Goal: Task Accomplishment & Management: Use online tool/utility

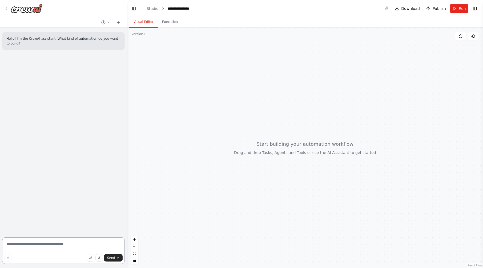
click at [74, 249] on textarea at bounding box center [63, 251] width 123 height 27
click at [66, 244] on textarea "To enrich screen reader interactions, please activate Accessibility in Grammarl…" at bounding box center [63, 251] width 123 height 27
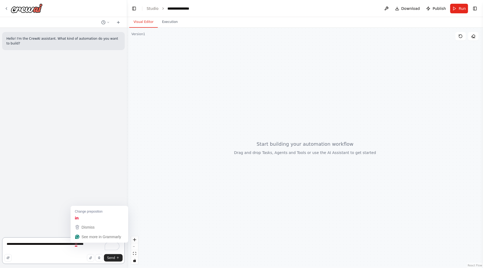
click at [75, 245] on textarea "**********" at bounding box center [63, 251] width 123 height 27
click at [62, 251] on textarea "**********" at bounding box center [63, 251] width 123 height 27
click at [69, 245] on textarea "**********" at bounding box center [63, 251] width 123 height 27
type textarea "**********"
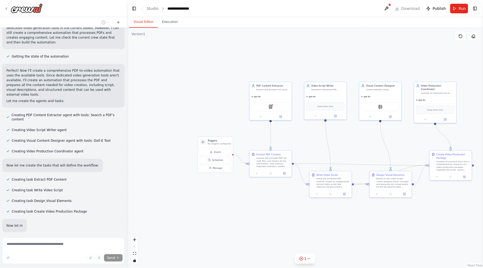
scroll to position [246, 0]
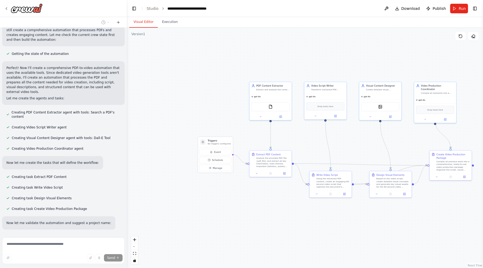
click at [127, 152] on div ".deletable-edge-delete-btn { width: 20px; height: 20px; border: 0px solid #ffff…" at bounding box center [305, 148] width 356 height 240
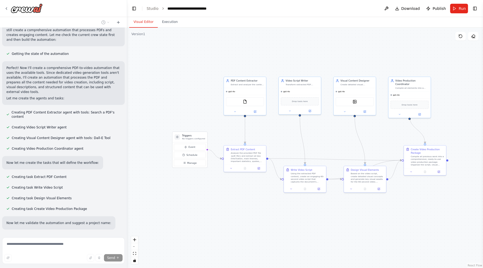
drag, startPoint x: 349, startPoint y: 141, endPoint x: 324, endPoint y: 136, distance: 26.1
click at [324, 136] on div ".deletable-edge-delete-btn { width: 20px; height: 20px; border: 0px solid #ffff…" at bounding box center [305, 148] width 356 height 240
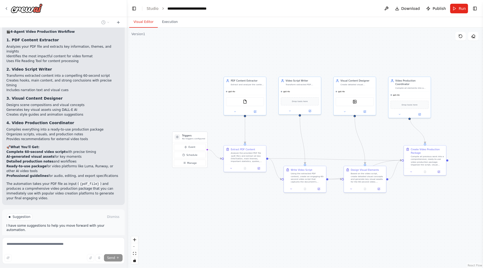
scroll to position [620, 0]
drag, startPoint x: 27, startPoint y: 192, endPoint x: 109, endPoint y: 194, distance: 82.7
click at [109, 223] on p "I have some suggestions to help you move forward with your automation." at bounding box center [63, 227] width 114 height 9
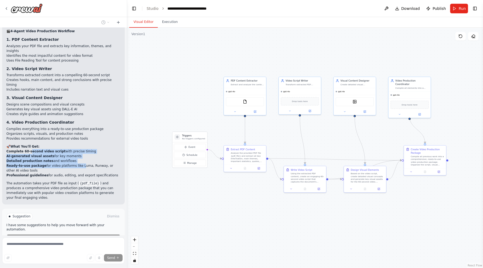
drag, startPoint x: 29, startPoint y: 126, endPoint x: 74, endPoint y: 138, distance: 47.1
click at [74, 149] on ul "Complete 60-second video script with precise timing AI-generated visual assets …" at bounding box center [63, 163] width 114 height 29
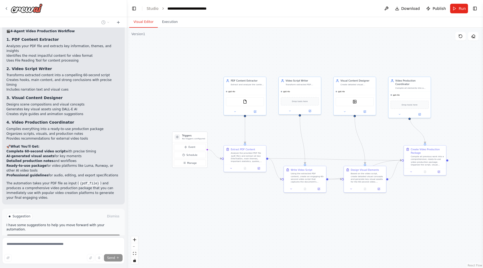
click at [85, 173] on li "Professional guidelines for audio, editing, and export specifications" at bounding box center [63, 175] width 114 height 5
click at [192, 162] on span "Manage" at bounding box center [192, 162] width 10 height 3
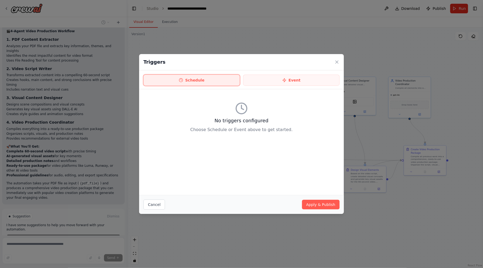
click at [231, 78] on button "Schedule" at bounding box center [191, 80] width 96 height 11
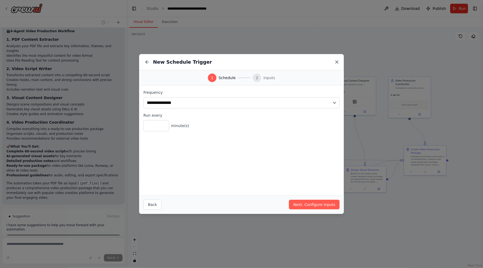
click at [336, 62] on icon at bounding box center [337, 62] width 3 height 3
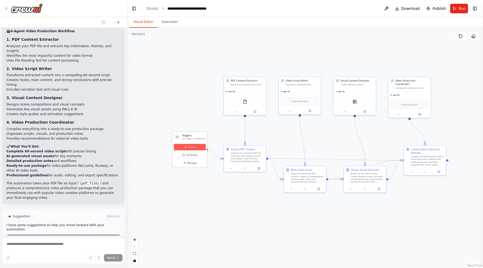
click at [195, 146] on button "Event" at bounding box center [190, 147] width 32 height 6
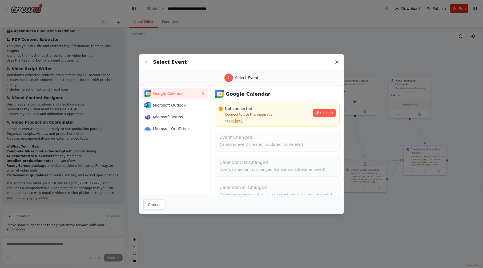
click at [336, 62] on icon at bounding box center [336, 61] width 5 height 5
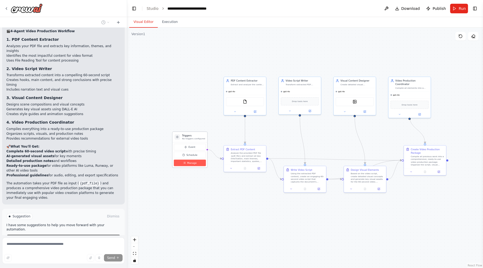
click at [195, 161] on span "Manage" at bounding box center [192, 162] width 10 height 3
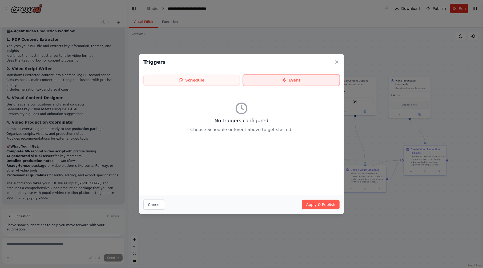
click at [279, 79] on button "Event" at bounding box center [291, 80] width 96 height 11
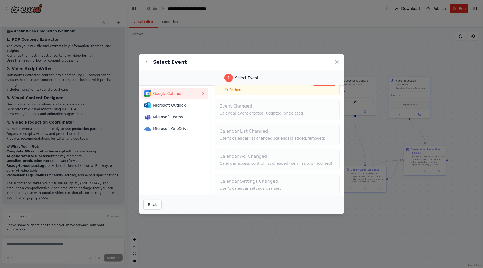
scroll to position [35, 0]
click at [337, 62] on icon at bounding box center [337, 62] width 3 height 3
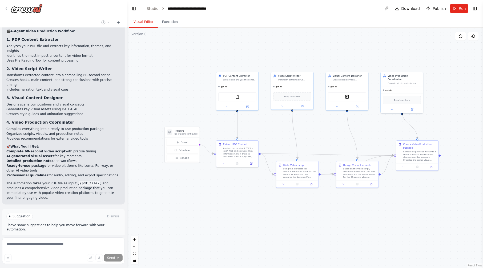
drag, startPoint x: 302, startPoint y: 143, endPoint x: 317, endPoint y: 126, distance: 22.5
click at [317, 126] on div ".deletable-edge-delete-btn { width: 20px; height: 20px; border: 0px solid #ffff…" at bounding box center [305, 148] width 356 height 240
click at [115, 258] on span "Stop" at bounding box center [117, 260] width 7 height 4
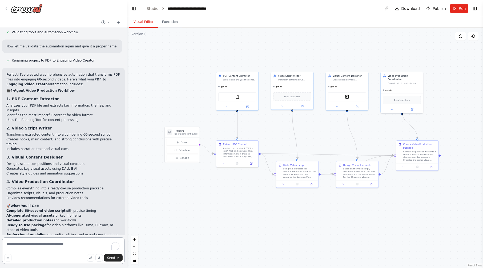
click at [74, 255] on div "Send" at bounding box center [63, 252] width 123 height 29
type textarea "**********"
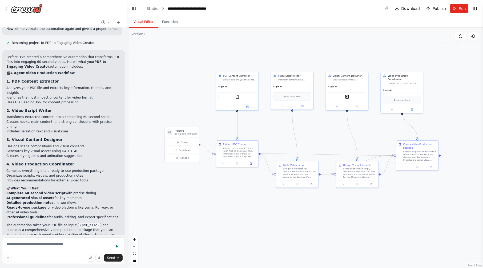
scroll to position [607, 0]
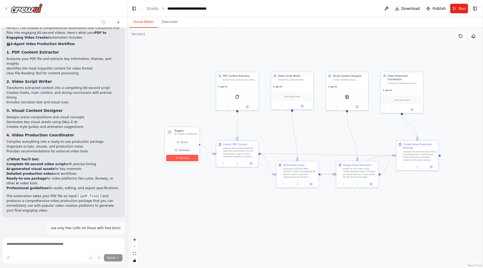
click at [189, 157] on button "Manage" at bounding box center [182, 158] width 32 height 6
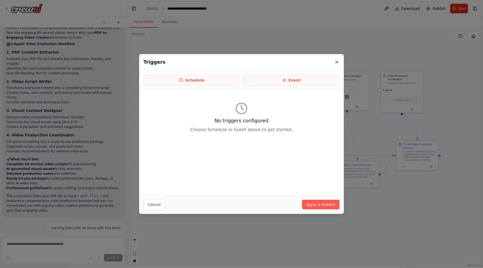
click at [335, 63] on icon at bounding box center [336, 61] width 5 height 5
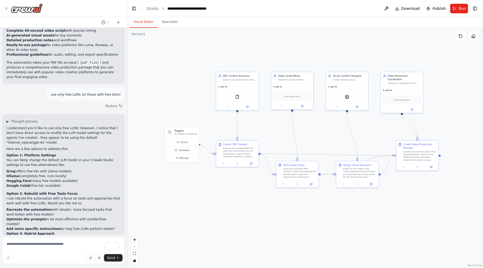
scroll to position [746, 0]
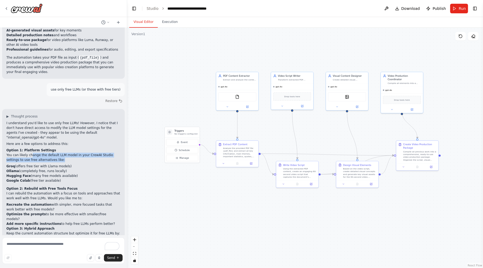
drag, startPoint x: 33, startPoint y: 117, endPoint x: 105, endPoint y: 122, distance: 72.1
click at [105, 153] on p "You can likely change the default LLM model in your CrewAI Studio settings to u…" at bounding box center [63, 158] width 114 height 10
drag, startPoint x: 105, startPoint y: 122, endPoint x: 43, endPoint y: 121, distance: 61.6
click at [43, 153] on p "You can likely change the default LLM model in your CrewAI Studio settings to u…" at bounding box center [63, 158] width 114 height 10
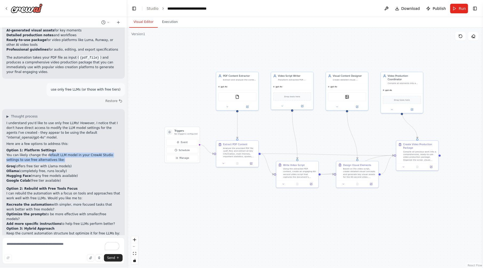
drag, startPoint x: 45, startPoint y: 118, endPoint x: 65, endPoint y: 122, distance: 21.3
click at [65, 153] on p "You can likely change the default LLM model in your CrewAI Studio settings to u…" at bounding box center [63, 158] width 114 height 10
drag, startPoint x: 65, startPoint y: 122, endPoint x: 31, endPoint y: 125, distance: 34.2
click at [31, 125] on div "I understand you'd like to use only free LLMs! However, I notice that I don't h…" at bounding box center [63, 195] width 114 height 149
click at [391, 10] on button at bounding box center [386, 9] width 9 height 10
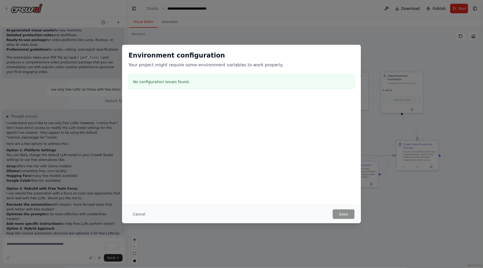
click at [175, 85] on div "No configuration issues found." at bounding box center [241, 82] width 226 height 14
drag, startPoint x: 183, startPoint y: 69, endPoint x: 215, endPoint y: 68, distance: 32.0
click at [215, 68] on div "Environment configuration Your project might require some environment variables…" at bounding box center [241, 71] width 239 height 53
click at [141, 213] on button "Cancel" at bounding box center [138, 215] width 21 height 10
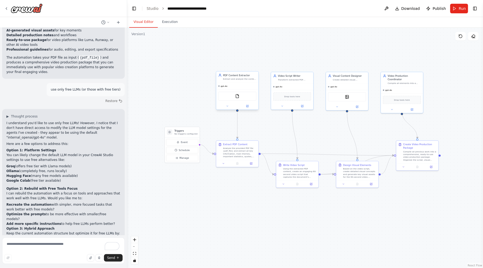
click at [223, 87] on span "gpt-4o" at bounding box center [224, 86] width 7 height 3
click at [227, 88] on div "gpt-4o" at bounding box center [237, 86] width 42 height 7
click at [248, 107] on icon at bounding box center [247, 106] width 2 height 2
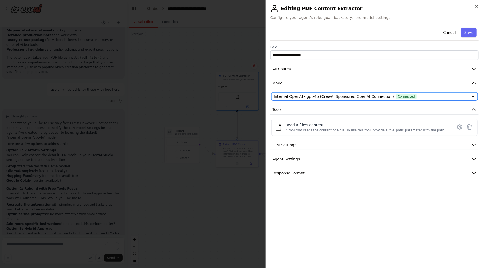
click at [448, 98] on div "Internal OpenAI - gpt-4o (CrewAI Sponsored OpenAI Connection) Connected" at bounding box center [371, 96] width 195 height 5
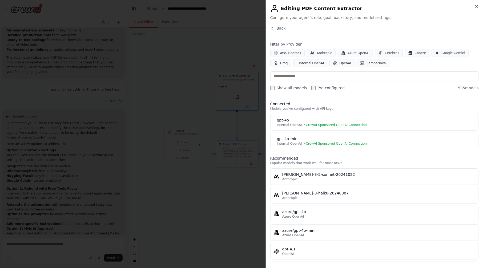
scroll to position [0, 0]
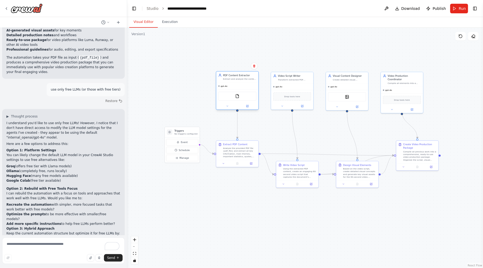
click at [224, 86] on span "gpt-4o" at bounding box center [224, 86] width 7 height 3
click at [246, 107] on button at bounding box center [247, 106] width 19 height 4
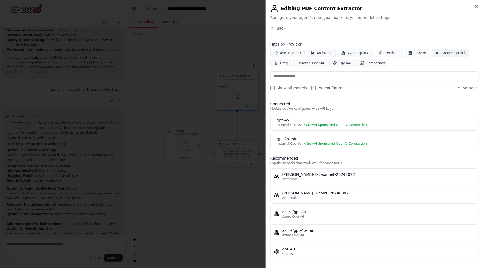
click at [449, 51] on span "Google Gemini" at bounding box center [453, 53] width 24 height 4
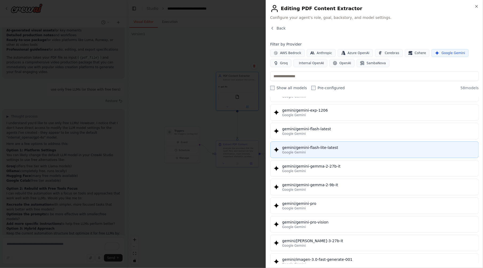
scroll to position [756, 0]
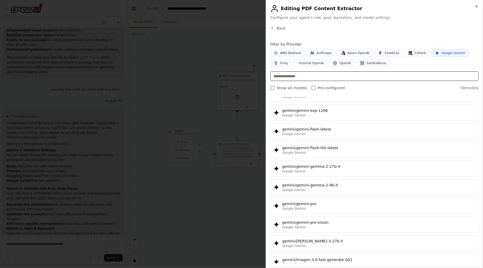
click at [326, 78] on input "text" at bounding box center [374, 76] width 208 height 10
click at [321, 74] on input "******" at bounding box center [374, 76] width 208 height 10
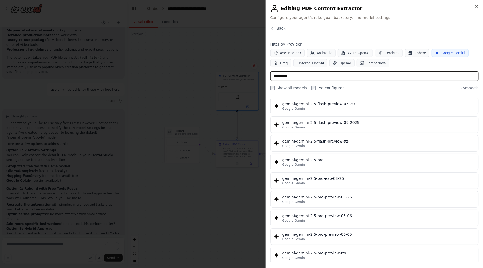
scroll to position [130, 0]
type input "**********"
click at [348, 70] on div "**********" at bounding box center [374, 66] width 208 height 49
click at [349, 70] on div "**********" at bounding box center [374, 66] width 208 height 49
click at [350, 74] on input "**********" at bounding box center [374, 76] width 208 height 10
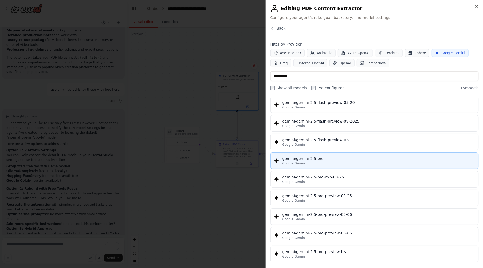
click at [317, 159] on div "gemini/gemini-2.5-pro" at bounding box center [378, 158] width 193 height 5
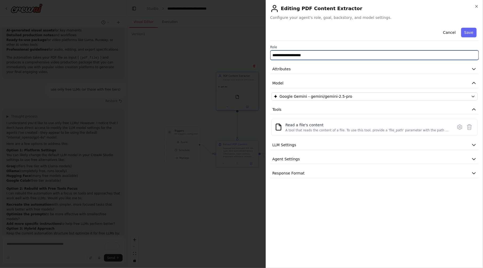
click at [317, 55] on input "**********" at bounding box center [374, 55] width 208 height 10
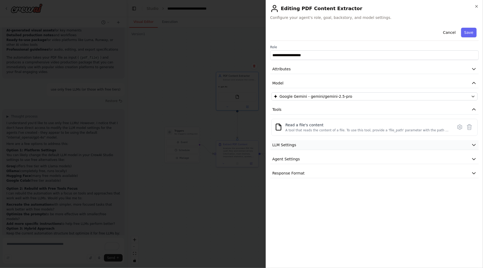
click at [304, 144] on button "LLM Settings" at bounding box center [374, 145] width 208 height 10
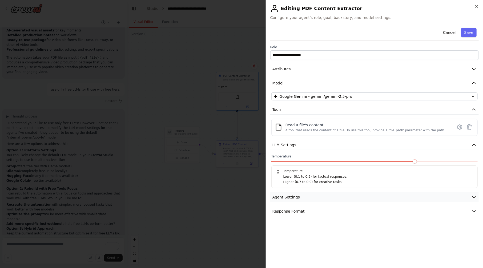
click at [320, 194] on button "Agent Settings" at bounding box center [374, 197] width 208 height 10
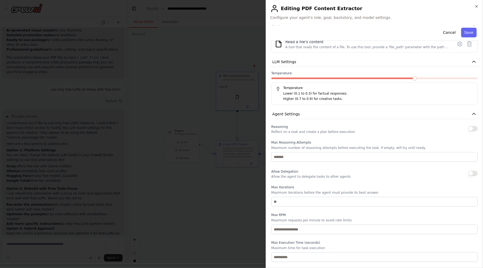
scroll to position [97, 0]
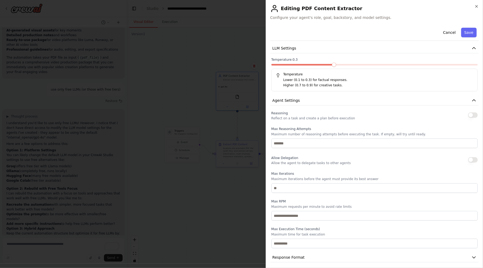
click at [324, 64] on span at bounding box center [302, 65] width 62 height 2
click at [353, 65] on div at bounding box center [374, 66] width 206 height 4
click at [336, 65] on span at bounding box center [334, 65] width 4 height 4
click at [349, 65] on span at bounding box center [312, 65] width 83 height 2
click at [358, 64] on span at bounding box center [374, 65] width 206 height 2
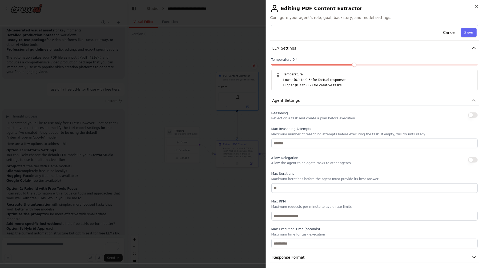
click at [356, 64] on span at bounding box center [354, 65] width 4 height 4
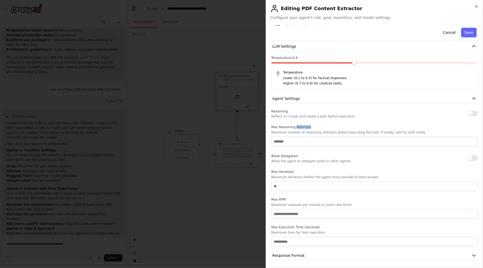
drag, startPoint x: 294, startPoint y: 128, endPoint x: 309, endPoint y: 128, distance: 14.9
click at [309, 128] on label "Max Reasoning Attempts" at bounding box center [374, 127] width 206 height 4
drag, startPoint x: 285, startPoint y: 157, endPoint x: 336, endPoint y: 160, distance: 51.6
click at [336, 160] on div "Allow Delegation Allow the agent to delegate tasks to other agents" at bounding box center [310, 158] width 79 height 11
drag, startPoint x: 336, startPoint y: 160, endPoint x: 307, endPoint y: 163, distance: 29.5
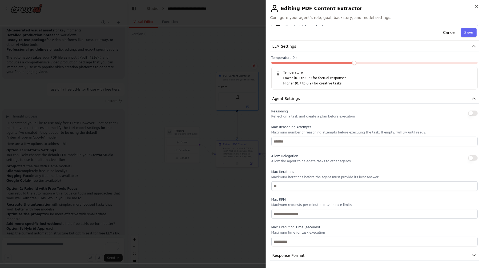
click at [307, 163] on div "Reasoning Reflect on a task and create a plan before execution Max Reasoning At…" at bounding box center [374, 177] width 206 height 139
drag, startPoint x: 288, startPoint y: 202, endPoint x: 336, endPoint y: 203, distance: 47.7
click at [336, 203] on p "Maximum requests per minute to avoid rate limits" at bounding box center [374, 205] width 206 height 4
drag, startPoint x: 291, startPoint y: 228, endPoint x: 311, endPoint y: 233, distance: 20.6
click at [311, 233] on div "Max Execution Time (seconds) Maximum time for task execution" at bounding box center [374, 235] width 206 height 21
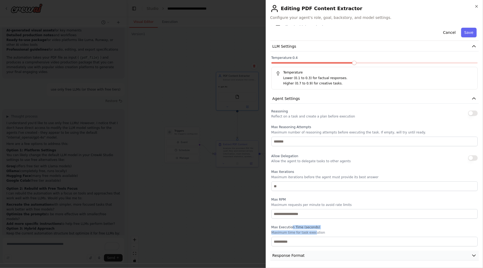
click at [318, 252] on button "Response Format" at bounding box center [374, 256] width 208 height 10
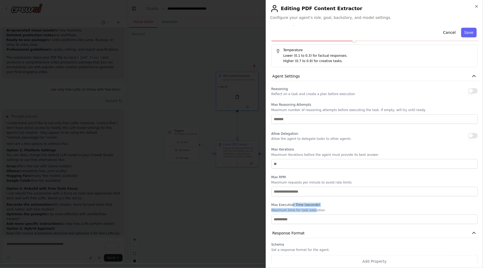
scroll to position [123, 0]
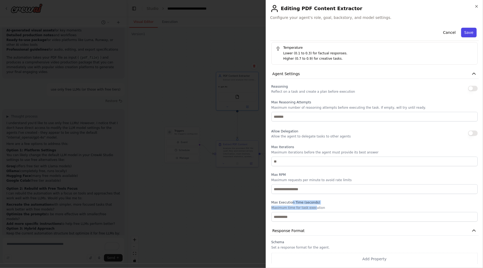
click at [466, 34] on button "Save" at bounding box center [468, 33] width 15 height 10
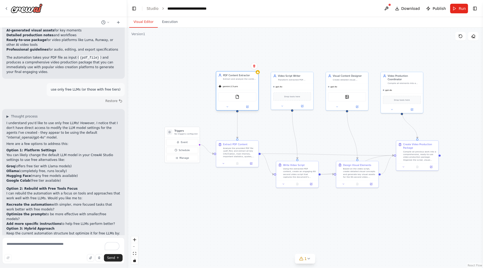
click at [245, 81] on div "PDF Content Extractor Extract and analyze the content from the provided PDF fil…" at bounding box center [237, 76] width 42 height 11
click at [391, 9] on button at bounding box center [386, 9] width 9 height 10
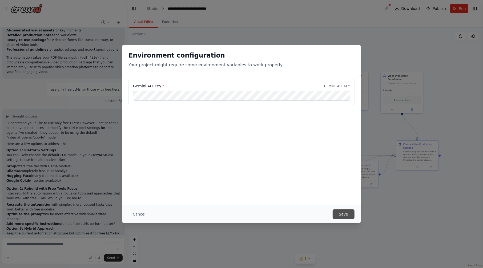
click at [349, 216] on button "Save" at bounding box center [344, 215] width 22 height 10
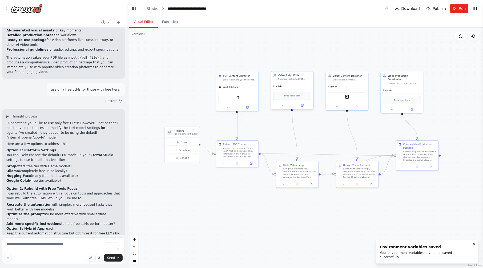
click at [284, 86] on div "gpt-4o" at bounding box center [292, 86] width 42 height 7
click at [302, 105] on icon at bounding box center [303, 105] width 2 height 2
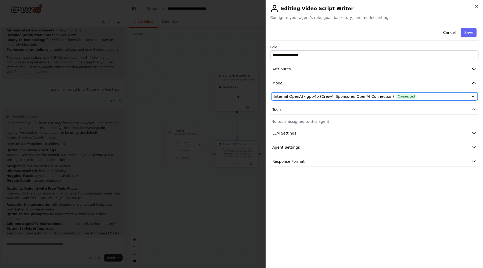
click at [339, 96] on span "Internal OpenAI - gpt-4o (CrewAI Sponsored OpenAI Connection)" at bounding box center [334, 96] width 120 height 5
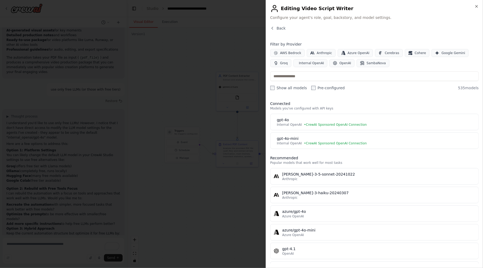
scroll to position [0, 0]
click at [312, 76] on input "text" at bounding box center [374, 76] width 208 height 10
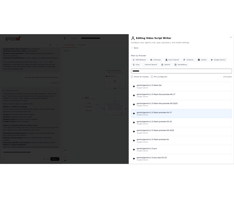
scroll to position [121, 0]
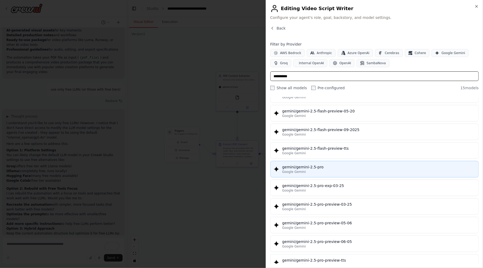
type input "**********"
click at [329, 170] on div "Google Gemini" at bounding box center [378, 172] width 193 height 4
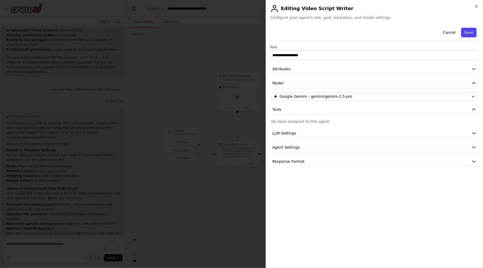
click at [462, 35] on button "Save" at bounding box center [468, 33] width 15 height 10
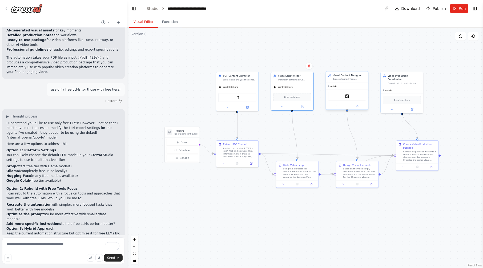
click at [353, 86] on div "gpt-4o" at bounding box center [347, 86] width 42 height 7
click at [353, 88] on div "gpt-4o" at bounding box center [347, 86] width 42 height 7
click at [358, 106] on icon at bounding box center [357, 106] width 2 height 2
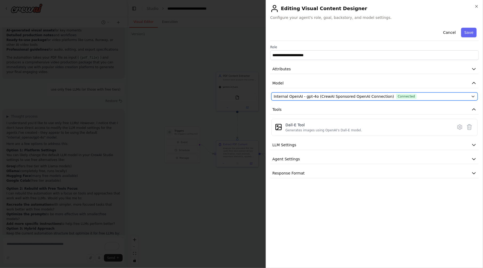
click at [344, 94] on span "Internal OpenAI - gpt-4o (CrewAI Sponsored OpenAI Connection)" at bounding box center [334, 96] width 120 height 5
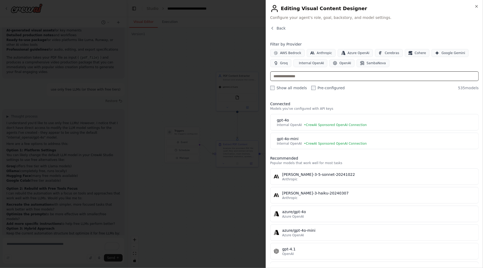
click at [316, 75] on input "text" at bounding box center [374, 76] width 208 height 10
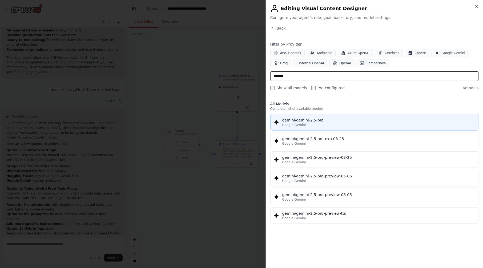
type input "*******"
click at [330, 120] on div "gemini/gemini-2.5-pro" at bounding box center [378, 120] width 193 height 5
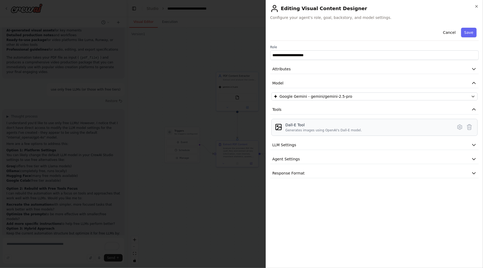
click at [324, 126] on div "Dall-E Tool" at bounding box center [323, 124] width 77 height 5
click at [469, 33] on button "Save" at bounding box center [468, 33] width 15 height 10
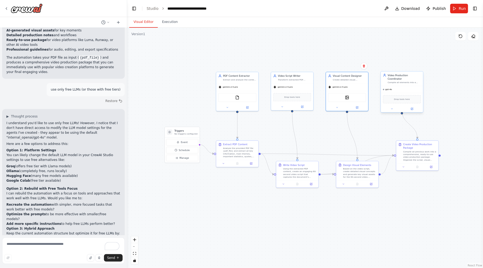
click at [391, 88] on span "gpt-4o" at bounding box center [388, 89] width 7 height 3
click at [415, 107] on button at bounding box center [411, 109] width 19 height 4
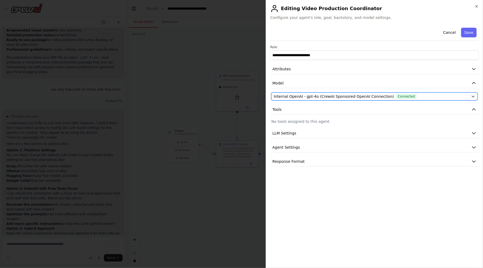
click at [313, 96] on span "Internal OpenAI - gpt-4o (CrewAI Sponsored OpenAI Connection)" at bounding box center [334, 96] width 120 height 5
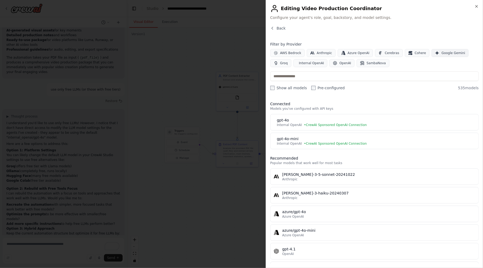
click at [441, 51] on span "Google Gemini" at bounding box center [453, 53] width 24 height 4
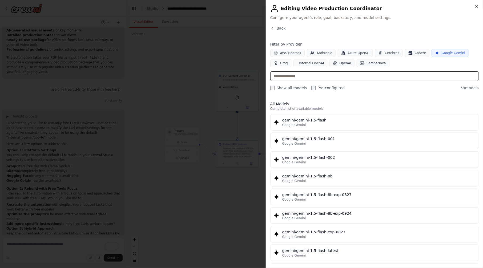
click at [308, 79] on input "text" at bounding box center [374, 76] width 208 height 10
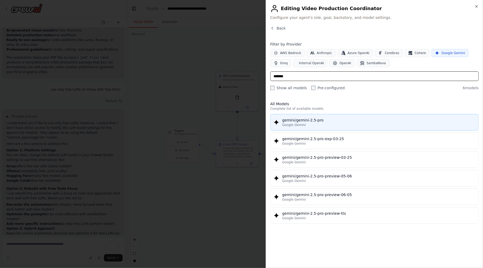
type input "*******"
click at [327, 118] on div "gemini/gemini-2.5-pro" at bounding box center [378, 120] width 193 height 5
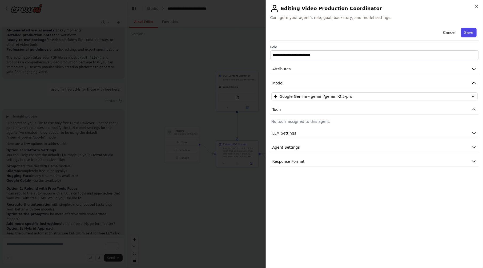
click at [467, 32] on button "Save" at bounding box center [468, 33] width 15 height 10
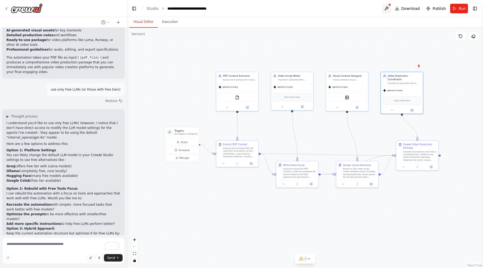
click at [391, 6] on button at bounding box center [386, 9] width 9 height 10
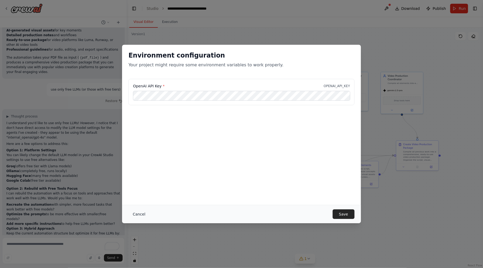
click at [137, 215] on button "Cancel" at bounding box center [138, 215] width 21 height 10
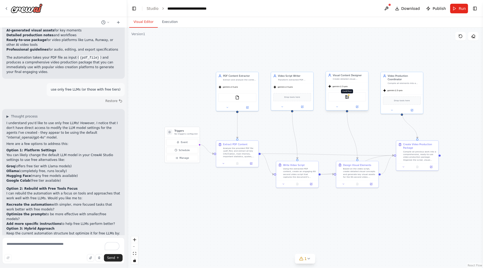
click at [346, 97] on img at bounding box center [347, 97] width 4 height 4
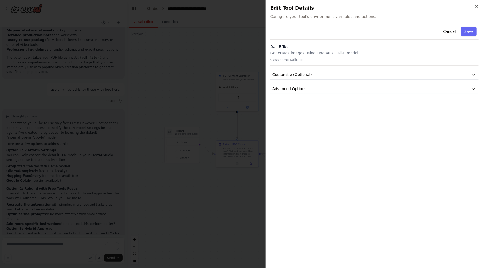
click at [304, 55] on p "Generates images using OpenAI's Dall-E model." at bounding box center [374, 52] width 208 height 5
click at [292, 73] on span "Customize (Optional)" at bounding box center [291, 74] width 39 height 5
click at [302, 162] on span "Advanced Options" at bounding box center [289, 162] width 34 height 5
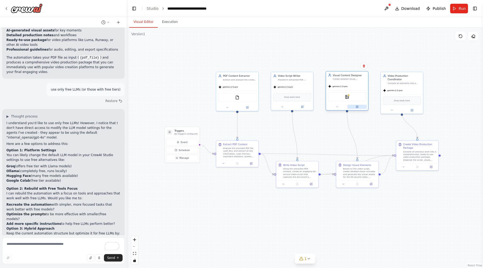
click at [358, 106] on icon at bounding box center [357, 107] width 3 height 3
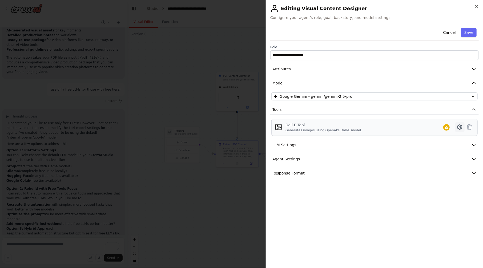
click at [463, 126] on button at bounding box center [460, 127] width 10 height 10
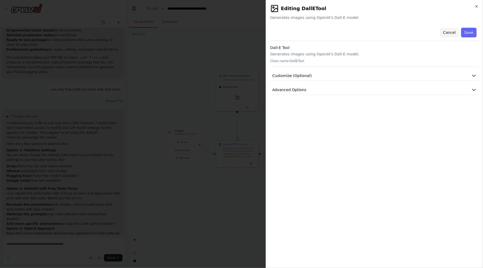
click at [456, 35] on button "Cancel" at bounding box center [449, 33] width 19 height 10
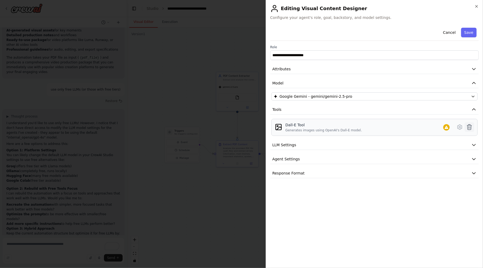
click at [470, 126] on icon at bounding box center [469, 127] width 6 height 6
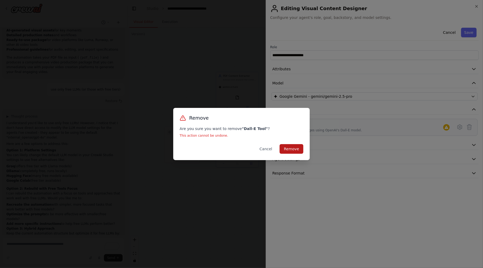
click at [292, 151] on button "Remove" at bounding box center [292, 149] width 24 height 10
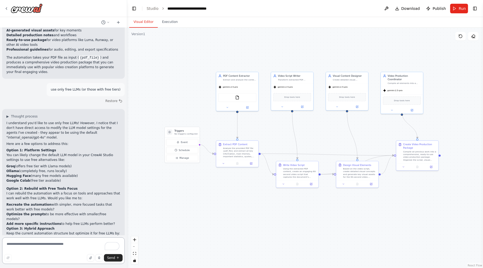
click at [74, 248] on textarea "To enrich screen reader interactions, please activate Accessibility in Grammarl…" at bounding box center [63, 251] width 123 height 27
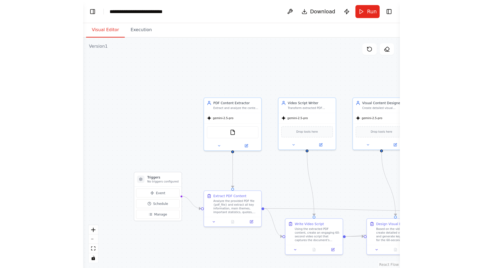
scroll to position [746, 0]
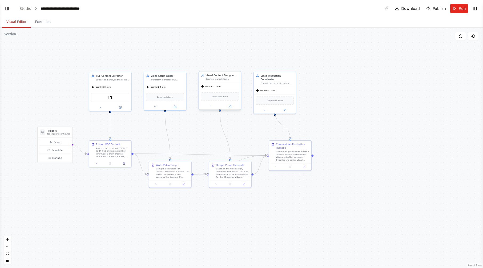
click at [219, 87] on span "gemini-2.5-pro" at bounding box center [212, 86] width 15 height 3
click at [230, 106] on icon at bounding box center [230, 106] width 2 height 2
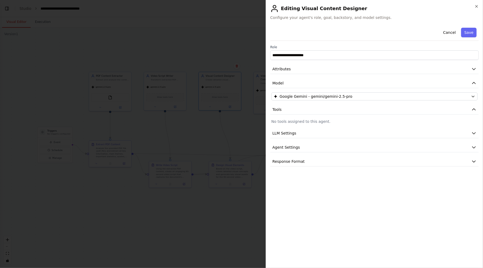
click at [295, 115] on div "**********" at bounding box center [374, 96] width 208 height 141
click at [297, 121] on p "No tools assigned to this agent." at bounding box center [374, 121] width 206 height 5
click at [305, 133] on button "LLM Settings" at bounding box center [374, 133] width 208 height 10
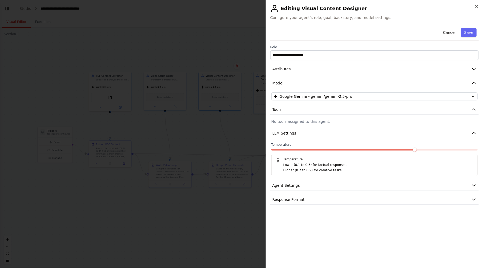
click at [305, 190] on div "**********" at bounding box center [374, 115] width 208 height 179
click at [304, 187] on button "Agent Settings" at bounding box center [374, 186] width 208 height 10
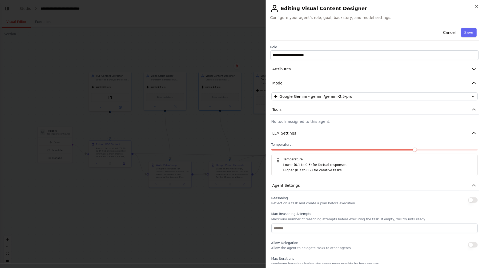
scroll to position [87, 0]
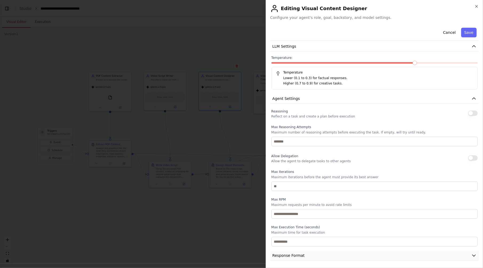
click at [302, 255] on button "Response Format" at bounding box center [374, 256] width 208 height 10
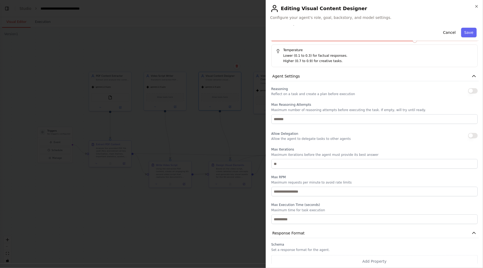
scroll to position [112, 0]
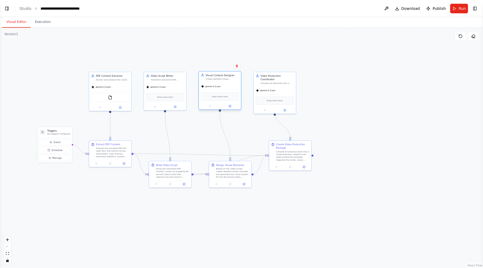
click at [220, 88] on div "gemini-2.5-pro" at bounding box center [220, 86] width 42 height 7
drag, startPoint x: 1, startPoint y: 3, endPoint x: 4, endPoint y: 5, distance: 3.4
click at [2, 3] on header "**********" at bounding box center [241, 8] width 483 height 17
click at [5, 5] on button "Toggle Left Sidebar" at bounding box center [6, 8] width 7 height 7
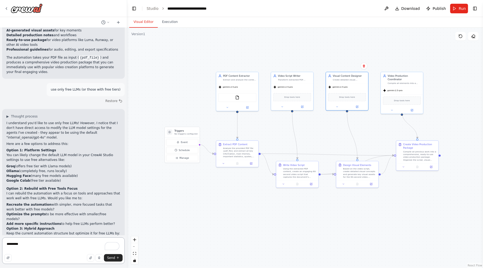
drag, startPoint x: 51, startPoint y: 243, endPoint x: -1, endPoint y: 245, distance: 52.3
click at [0, 245] on html "Hello! I'm the CrewAI assistant. What kind of automation do you want to build? …" at bounding box center [241, 134] width 483 height 268
paste textarea "**********"
drag, startPoint x: 18, startPoint y: 244, endPoint x: 13, endPoint y: 245, distance: 5.7
click at [13, 245] on textarea "**********" at bounding box center [63, 251] width 123 height 27
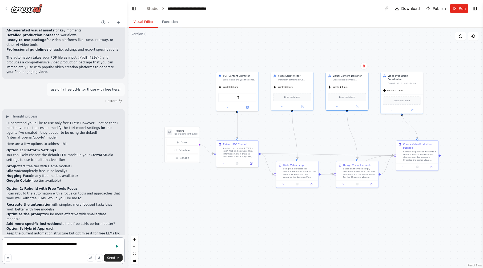
type textarea "**********"
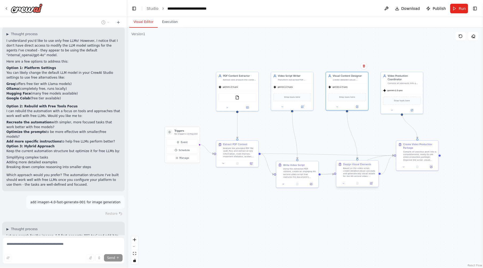
scroll to position [833, 0]
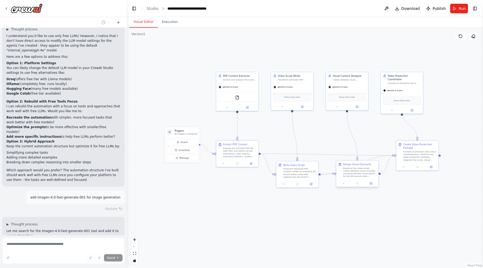
click at [357, 176] on div "Based on the video script, create detailed visual concepts and generate key vis…" at bounding box center [359, 172] width 33 height 11
click at [371, 186] on div at bounding box center [357, 183] width 42 height 7
click at [371, 183] on icon at bounding box center [371, 184] width 2 height 2
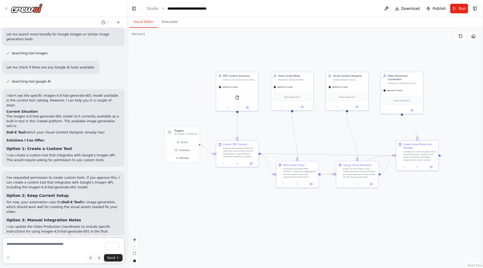
scroll to position [1067, 0]
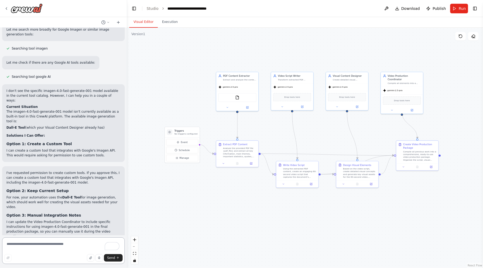
click at [70, 246] on textarea "To enrich screen reader interactions, please activate Accessibility in Grammarl…" at bounding box center [63, 251] width 123 height 27
paste textarea "**********"
type textarea "**********"
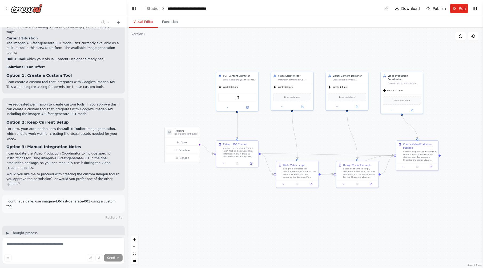
scroll to position [1137, 0]
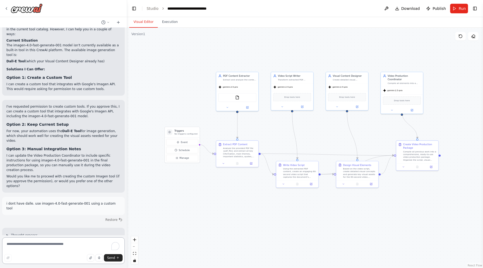
drag, startPoint x: 51, startPoint y: 193, endPoint x: 21, endPoint y: 182, distance: 32.0
click at [21, 240] on div "Perfect! Since you don't have DALL-E access, I'll create a custom tool for Goog…" at bounding box center [63, 257] width 114 height 35
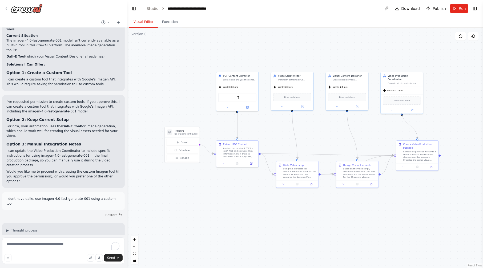
drag, startPoint x: 21, startPoint y: 181, endPoint x: 57, endPoint y: 192, distance: 37.7
click at [57, 235] on div "Perfect! Since you don't have DALL-E access, I'll create a custom tool for Goog…" at bounding box center [63, 252] width 114 height 35
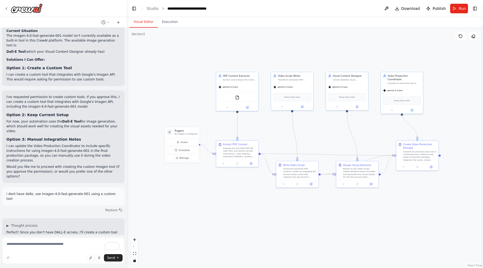
drag, startPoint x: 57, startPoint y: 192, endPoint x: 41, endPoint y: 179, distance: 21.0
click at [41, 230] on div "Perfect! Since you don't have DALL-E access, I'll create a custom tool for Goog…" at bounding box center [63, 247] width 114 height 35
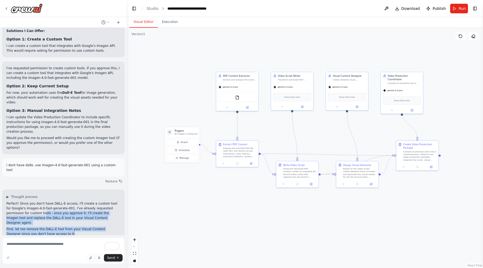
scroll to position [1180, 0]
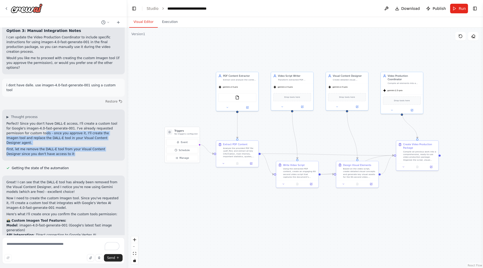
scroll to position [1257, 0]
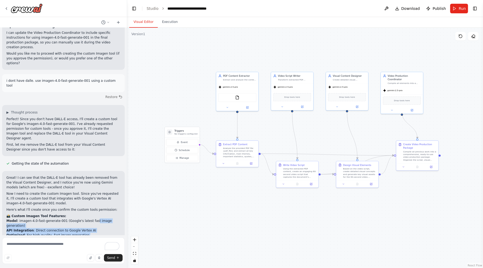
drag, startPoint x: 88, startPoint y: 143, endPoint x: 96, endPoint y: 160, distance: 19.2
click at [96, 219] on ul "Model : imagen-4.0-fast-generate-001 (Google's latest fast image generation) AP…" at bounding box center [63, 231] width 114 height 24
click at [75, 243] on textarea "To enrich screen reader interactions, please activate Accessibility in Grammarl…" at bounding box center [63, 251] width 123 height 27
type textarea "*******"
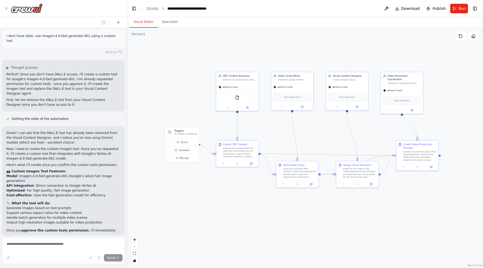
scroll to position [1304, 0]
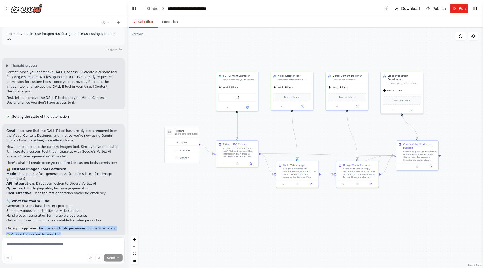
drag, startPoint x: 61, startPoint y: 153, endPoint x: 36, endPoint y: 146, distance: 26.1
click at [36, 146] on div "Great! I can see that the DALL-E tool has already been removed from the Visual …" at bounding box center [63, 194] width 114 height 133
click at [106, 252] on p "Please confirm the custom tools permission and I'll get your Imagen integration…" at bounding box center [63, 257] width 114 height 10
click at [390, 9] on button at bounding box center [386, 9] width 9 height 10
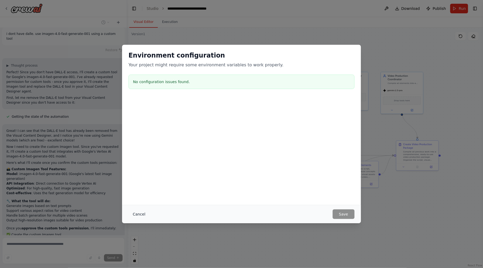
click at [131, 213] on button "Cancel" at bounding box center [138, 215] width 21 height 10
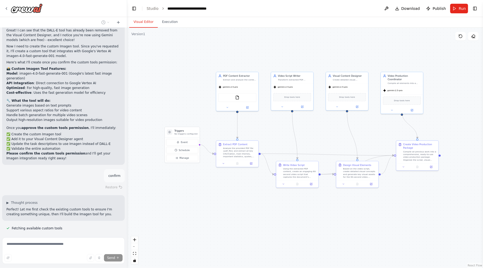
scroll to position [1405, 0]
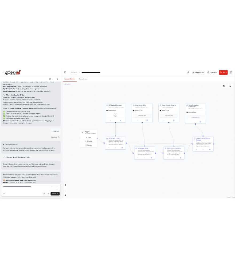
scroll to position [1470, 0]
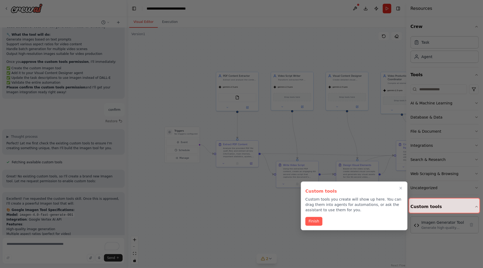
click at [315, 208] on p "Custom tools you create will show up here. You can drag them into agents for au…" at bounding box center [354, 205] width 98 height 16
click at [315, 222] on button "Finish" at bounding box center [313, 220] width 17 height 9
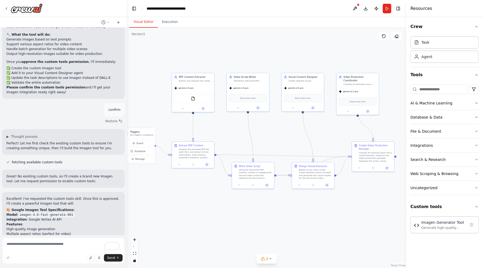
drag, startPoint x: 327, startPoint y: 126, endPoint x: 272, endPoint y: 127, distance: 54.4
click at [272, 127] on div ".deletable-edge-delete-btn { width: 20px; height: 20px; border: 0px solid #ffff…" at bounding box center [266, 148] width 279 height 240
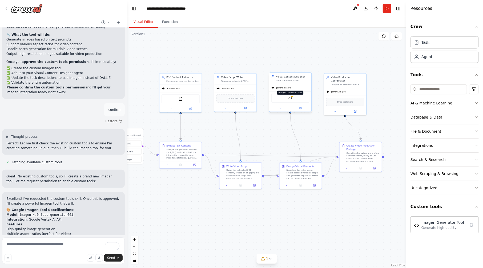
click at [291, 97] on img at bounding box center [290, 98] width 4 height 4
click at [301, 110] on div at bounding box center [290, 108] width 42 height 7
click at [304, 109] on button at bounding box center [300, 108] width 19 height 4
click at [354, 9] on button at bounding box center [355, 9] width 9 height 10
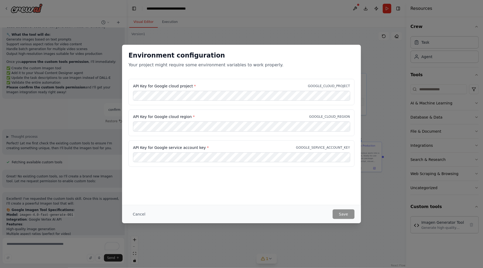
click at [147, 62] on p "Your project might require some environment variables to work properly." at bounding box center [241, 65] width 226 height 6
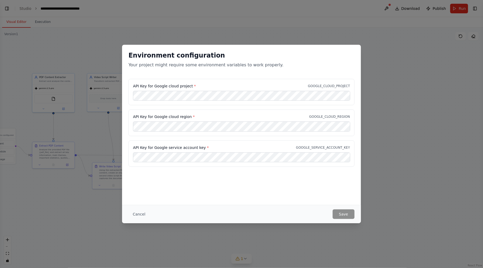
scroll to position [1665, 0]
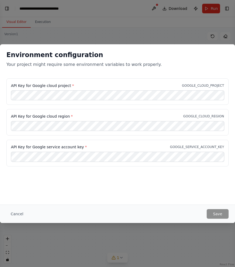
click at [107, 119] on div "API Key for Google cloud region * GOOGLE_CLOUD_REGION" at bounding box center [117, 122] width 222 height 26
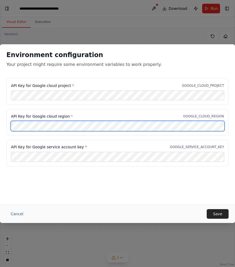
click at [8, 128] on div "API Key for Google cloud region * GOOGLE_CLOUD_REGION" at bounding box center [117, 122] width 222 height 26
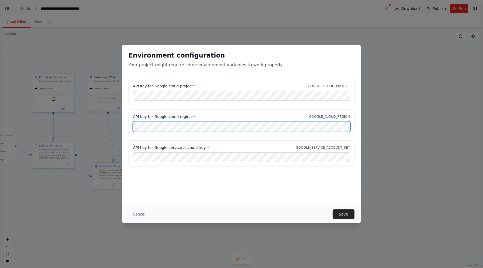
scroll to position [1470, 0]
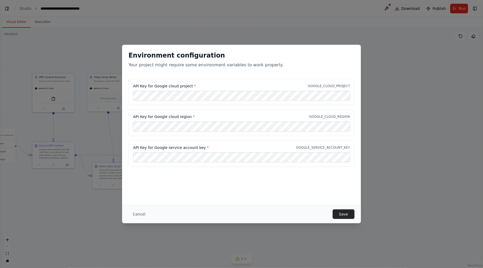
click at [380, 67] on div "Environment configuration Your project might require some environment variables…" at bounding box center [241, 134] width 483 height 268
click at [139, 218] on button "Cancel" at bounding box center [138, 215] width 21 height 10
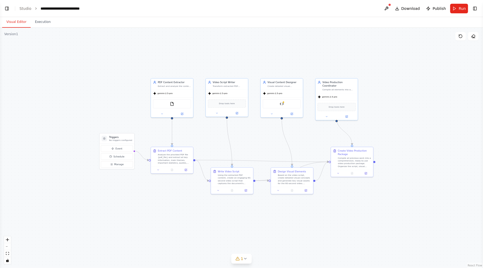
drag, startPoint x: 45, startPoint y: 55, endPoint x: 168, endPoint y: 60, distance: 123.5
click at [168, 60] on div ".deletable-edge-delete-btn { width: 20px; height: 20px; border: 0px solid #ffff…" at bounding box center [241, 148] width 483 height 240
click at [9, 8] on button "Toggle Left Sidebar" at bounding box center [6, 8] width 7 height 7
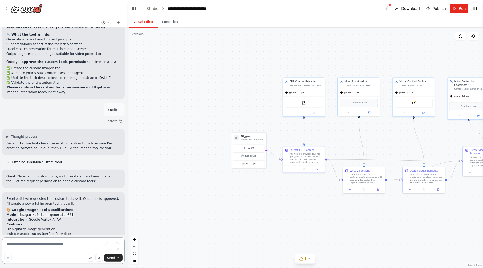
click at [64, 244] on textarea "To enrich screen reader interactions, please activate Accessibility in Grammarl…" at bounding box center [63, 251] width 123 height 27
type textarea "**********"
click at [464, 6] on span "Run" at bounding box center [462, 8] width 7 height 5
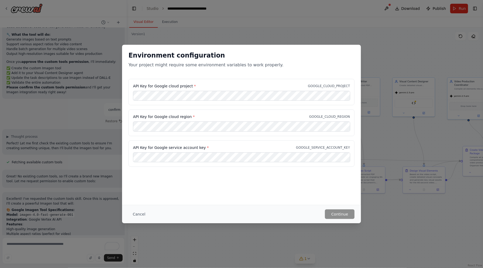
click at [320, 229] on div "Environment configuration Your project might require some environment variables…" at bounding box center [241, 134] width 483 height 268
click at [135, 244] on div "Environment configuration Your project might require some environment variables…" at bounding box center [241, 134] width 483 height 268
click at [141, 217] on button "Cancel" at bounding box center [138, 215] width 21 height 10
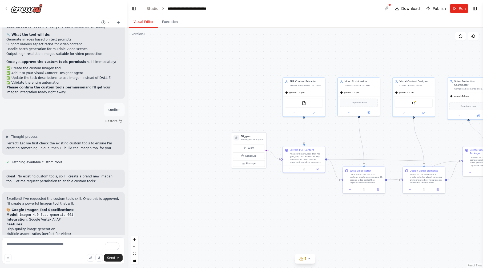
click at [415, 118] on div ".deletable-edge-delete-btn { width: 20px; height: 20px; border: 0px solid #ffff…" at bounding box center [305, 148] width 356 height 240
drag, startPoint x: 414, startPoint y: 119, endPoint x: 418, endPoint y: 140, distance: 21.6
click at [418, 140] on div ".deletable-edge-delete-btn { width: 20px; height: 20px; border: 0px solid #ffff…" at bounding box center [305, 148] width 356 height 240
click at [418, 104] on div "Imagen Generator Tool" at bounding box center [414, 102] width 38 height 9
click at [416, 101] on div at bounding box center [416, 101] width 2 height 2
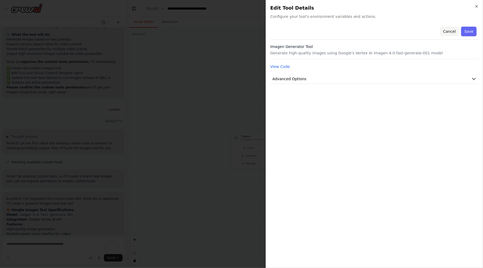
click at [451, 31] on button "Cancel" at bounding box center [449, 32] width 19 height 10
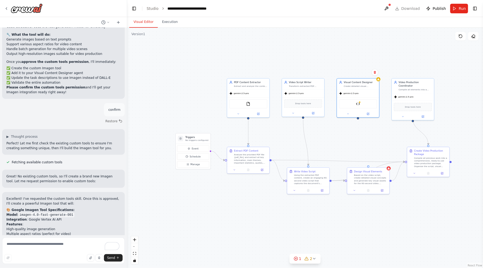
drag, startPoint x: 396, startPoint y: 65, endPoint x: 303, endPoint y: 66, distance: 92.5
click at [303, 66] on div ".deletable-edge-delete-btn { width: 20px; height: 20px; border: 0px solid #ffff…" at bounding box center [305, 148] width 356 height 240
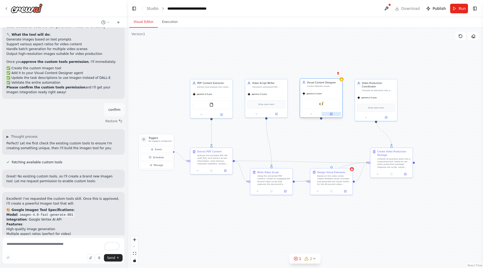
click at [332, 115] on icon at bounding box center [331, 114] width 3 height 3
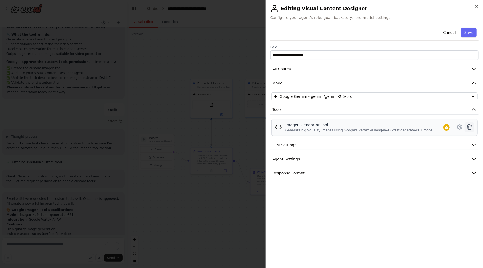
click at [470, 127] on icon at bounding box center [469, 126] width 5 height 5
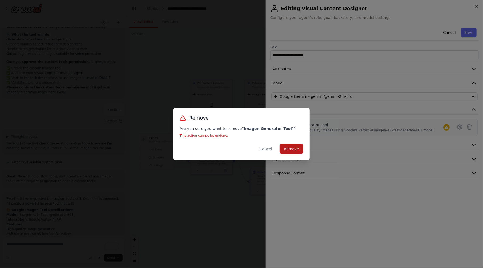
drag, startPoint x: 291, startPoint y: 150, endPoint x: 281, endPoint y: 140, distance: 13.8
click at [291, 150] on button "Remove" at bounding box center [292, 149] width 24 height 10
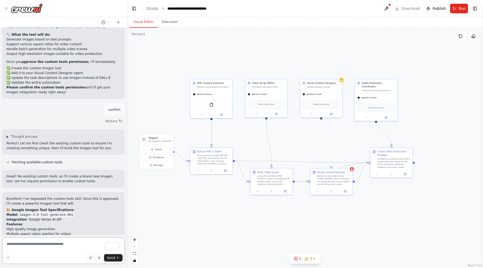
drag, startPoint x: 60, startPoint y: 253, endPoint x: 60, endPoint y: 250, distance: 2.9
click at [60, 253] on textarea "To enrich screen reader interactions, please activate Accessibility in Grammarl…" at bounding box center [63, 251] width 123 height 27
type textarea "**********"
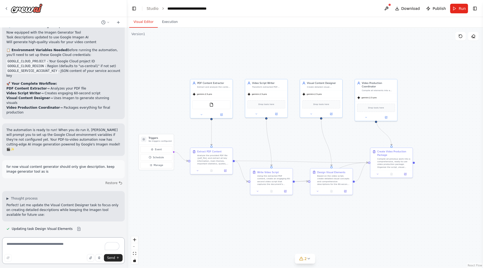
scroll to position [2182, 0]
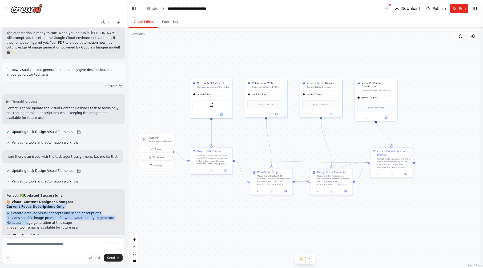
drag, startPoint x: 26, startPoint y: 111, endPoint x: 3, endPoint y: 94, distance: 28.4
click at [3, 189] on div "Perfect! ✅ Updated Successfully 🎨 Visual Content Designer Changes: Current Focu…" at bounding box center [63, 247] width 123 height 117
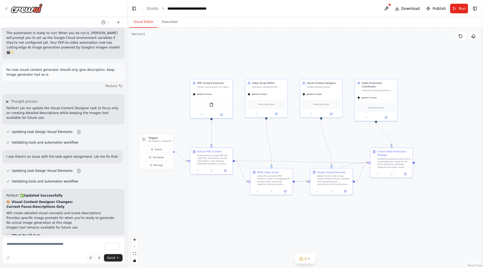
click at [41, 262] on li "Animation suggestions - Transition and movement concepts" at bounding box center [63, 264] width 114 height 5
drag, startPoint x: 186, startPoint y: 59, endPoint x: 300, endPoint y: 2, distance: 127.9
click at [186, 58] on div ".deletable-edge-delete-btn { width: 20px; height: 20px; border: 0px solid #ffff…" at bounding box center [305, 148] width 356 height 240
click at [452, 7] on button "Run" at bounding box center [459, 9] width 18 height 10
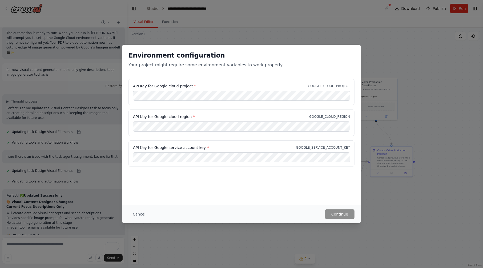
click at [371, 30] on div "Environment configuration Your project might require some environment variables…" at bounding box center [241, 134] width 483 height 268
click at [404, 124] on div "Environment configuration Your project might require some environment variables…" at bounding box center [241, 134] width 483 height 268
click at [142, 213] on button "Cancel" at bounding box center [138, 215] width 21 height 10
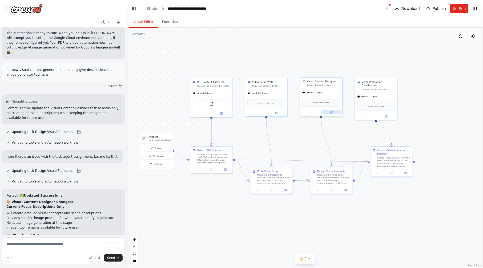
click at [332, 111] on icon at bounding box center [332, 112] width 2 height 2
click at [391, 9] on button at bounding box center [386, 9] width 9 height 10
click at [387, 9] on body "Hello! I'm the CrewAI assistant. What kind of automation do you want to build? …" at bounding box center [241, 134] width 483 height 268
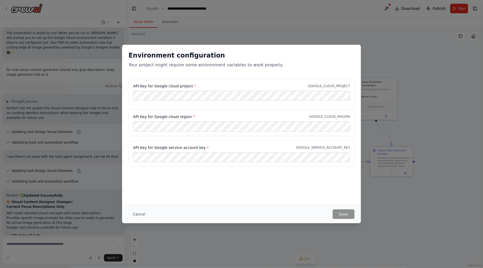
click at [290, 11] on div "Environment configuration Your project might require some environment variables…" at bounding box center [241, 134] width 483 height 268
click at [139, 215] on button "Cancel" at bounding box center [138, 215] width 21 height 10
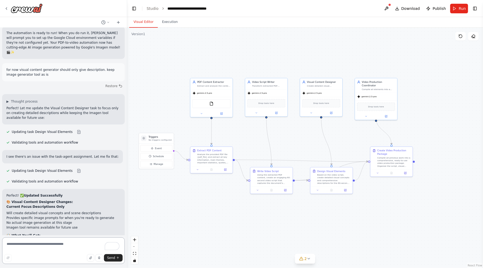
click at [70, 250] on textarea "To enrich screen reader interactions, please activate Accessibility in Grammarl…" at bounding box center [63, 251] width 123 height 27
click at [88, 247] on textarea "**********" at bounding box center [63, 251] width 123 height 27
type textarea "**********"
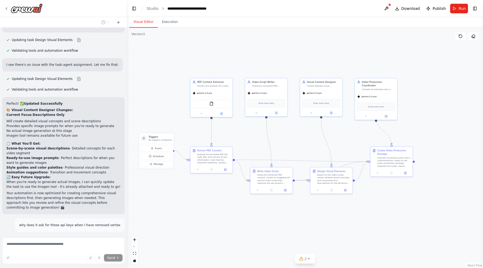
scroll to position [2273, 0]
drag, startPoint x: 51, startPoint y: 113, endPoint x: 118, endPoint y: 112, distance: 66.9
click at [118, 220] on div "why does it ask for these api keys when I have removed vertex" at bounding box center [70, 226] width 110 height 13
drag, startPoint x: 118, startPoint y: 112, endPoint x: 108, endPoint y: 114, distance: 10.4
click at [108, 224] on p "why does it ask for these api keys when I have removed vertex" at bounding box center [69, 226] width 101 height 5
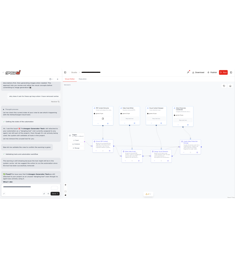
scroll to position [2446, 0]
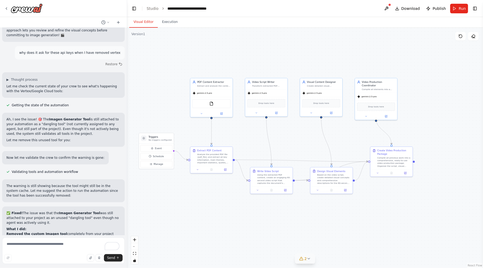
click at [308, 260] on icon at bounding box center [309, 259] width 4 height 4
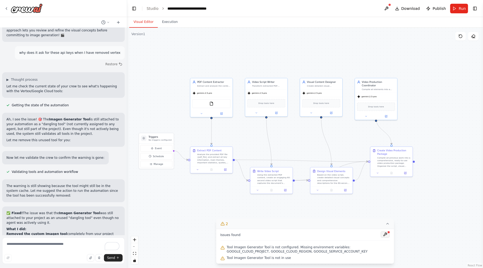
click at [387, 236] on button at bounding box center [385, 234] width 9 height 6
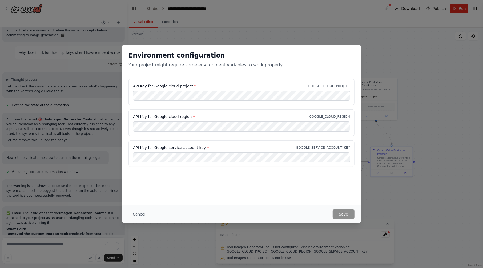
click at [428, 218] on div "Environment configuration Your project might require some environment variables…" at bounding box center [241, 134] width 483 height 268
click at [136, 214] on button "Cancel" at bounding box center [138, 215] width 21 height 10
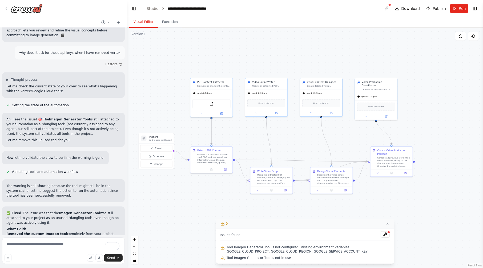
click at [309, 61] on div ".deletable-edge-delete-btn { width: 20px; height: 20px; border: 0px solid #ffff…" at bounding box center [305, 148] width 356 height 240
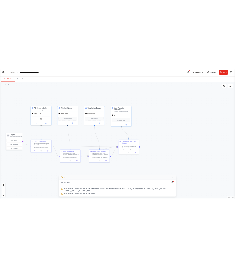
scroll to position [2755, 0]
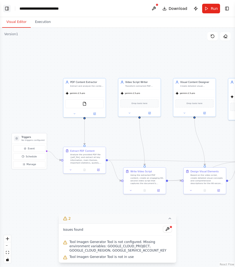
click at [6, 10] on button "Toggle Left Sidebar" at bounding box center [6, 8] width 7 height 7
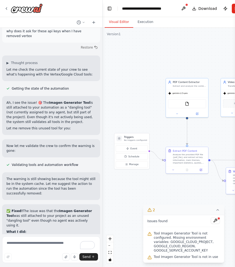
scroll to position [2775, 0]
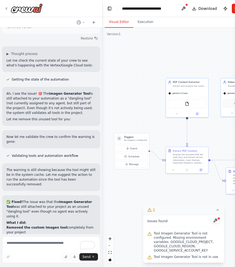
click at [178, 41] on div ".deletable-edge-delete-btn { width: 20px; height: 20px; border: 0px solid #ffff…" at bounding box center [183, 147] width 162 height 239
click at [110, 8] on button "Toggle Left Sidebar" at bounding box center [109, 8] width 7 height 7
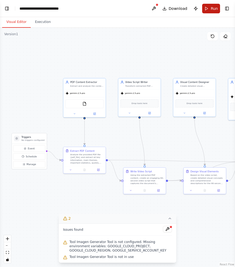
click at [205, 9] on button "Run" at bounding box center [211, 9] width 18 height 10
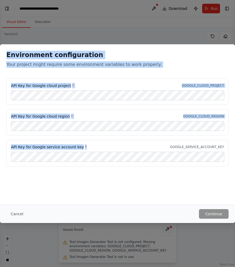
drag, startPoint x: 7, startPoint y: 54, endPoint x: 86, endPoint y: 148, distance: 123.1
click at [86, 148] on div "Environment configuration Your project might require some environment variables…" at bounding box center [117, 108] width 235 height 128
copy div "Environment configuration Your project might require some environment variables…"
drag, startPoint x: 10, startPoint y: 216, endPoint x: 13, endPoint y: 214, distance: 3.8
click at [10, 216] on button "Cancel" at bounding box center [16, 214] width 21 height 10
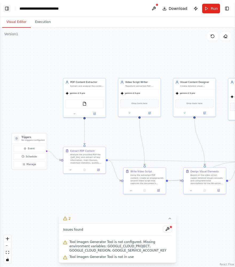
click at [5, 8] on button "Toggle Left Sidebar" at bounding box center [6, 8] width 7 height 7
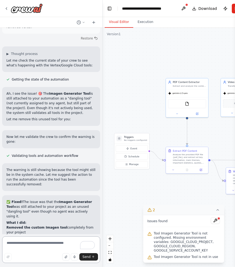
click at [39, 245] on textarea "To enrich screen reader interactions, please activate Accessibility in Grammarl…" at bounding box center [51, 249] width 98 height 27
paste textarea "**********"
type textarea "**********"
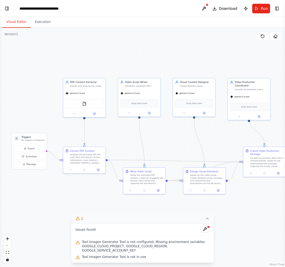
scroll to position [2553, 0]
click at [209, 220] on button "2" at bounding box center [142, 219] width 143 height 10
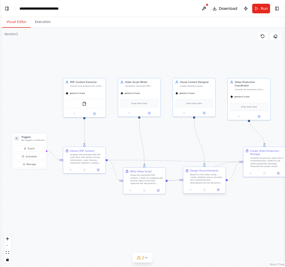
scroll to position [2591, 0]
click at [219, 187] on div at bounding box center [204, 189] width 42 height 7
click at [219, 191] on icon at bounding box center [218, 189] width 3 height 3
click at [8, 9] on button "Toggle Left Sidebar" at bounding box center [6, 8] width 7 height 7
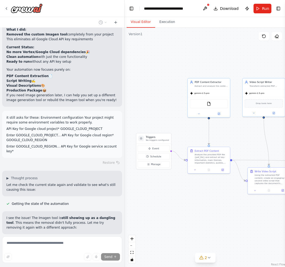
scroll to position [2675, 0]
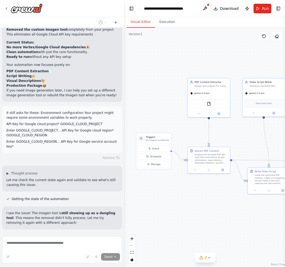
click at [198, 57] on div ".deletable-edge-delete-btn { width: 20px; height: 20px; border: 0px solid #ffff…" at bounding box center [205, 147] width 162 height 239
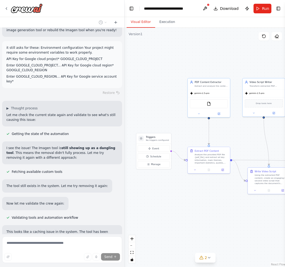
scroll to position [2741, 0]
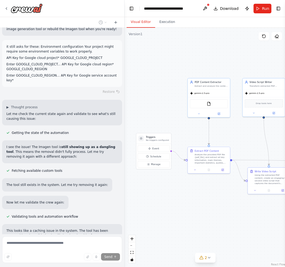
drag, startPoint x: 98, startPoint y: 158, endPoint x: 110, endPoint y: 164, distance: 13.5
drag, startPoint x: 110, startPoint y: 164, endPoint x: 79, endPoint y: 162, distance: 31.2
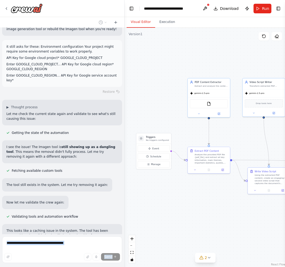
drag, startPoint x: 27, startPoint y: 166, endPoint x: 0, endPoint y: 151, distance: 30.3
click at [0, 151] on div "Hello! I'm the CrewAI assistant. What kind of automation do you want to build? …" at bounding box center [62, 133] width 124 height 267
drag, startPoint x: 0, startPoint y: 151, endPoint x: 22, endPoint y: 158, distance: 22.7
drag, startPoint x: 22, startPoint y: 158, endPoint x: 19, endPoint y: 166, distance: 8.6
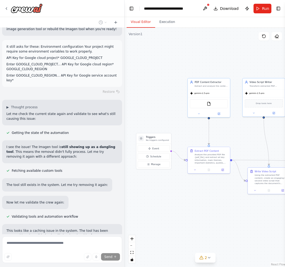
drag, startPoint x: 19, startPoint y: 157, endPoint x: 23, endPoint y: 165, distance: 9.3
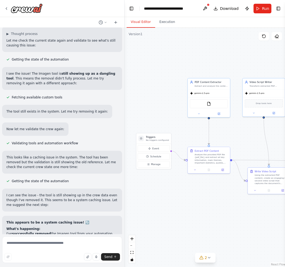
scroll to position [2819, 0]
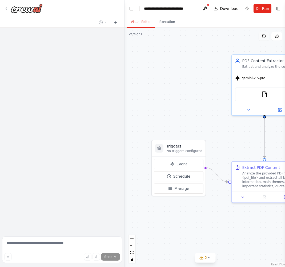
click at [264, 37] on icon at bounding box center [263, 36] width 3 height 3
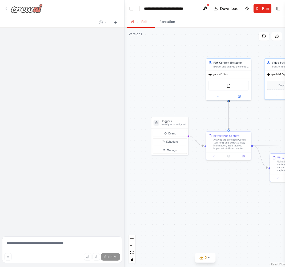
click at [8, 7] on icon at bounding box center [6, 8] width 4 height 4
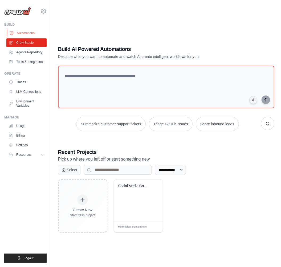
scroll to position [11, 0]
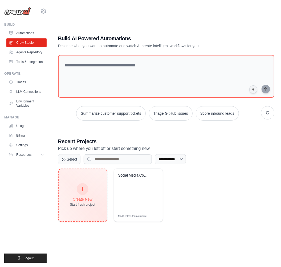
click at [94, 197] on div "Create New" at bounding box center [82, 198] width 25 height 5
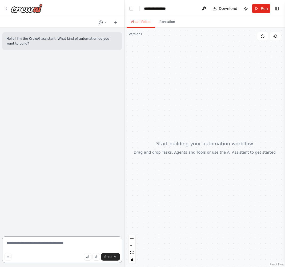
click at [47, 245] on textarea at bounding box center [62, 249] width 120 height 27
paste textarea "**********"
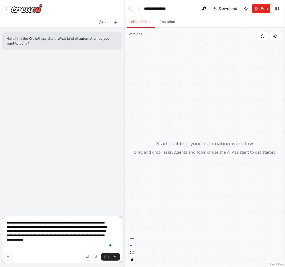
click at [40, 252] on textarea "**********" at bounding box center [62, 239] width 120 height 47
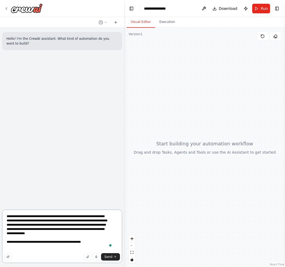
type textarea "**********"
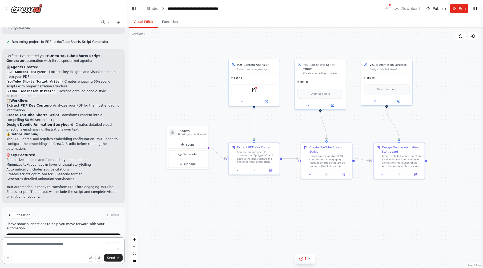
scroll to position [312, 0]
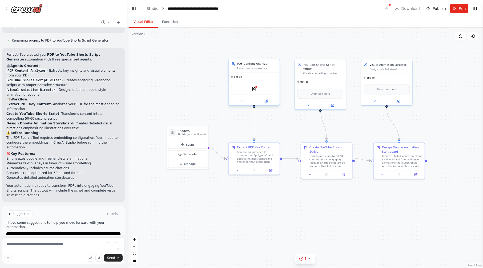
click at [240, 79] on div "gpt-4o" at bounding box center [254, 77] width 51 height 8
click at [259, 92] on div "PDFSearchTool" at bounding box center [254, 89] width 46 height 11
click at [235, 77] on span "gpt-4o" at bounding box center [238, 76] width 8 height 3
click at [237, 80] on div "gpt-4o" at bounding box center [254, 77] width 51 height 8
click at [268, 102] on button at bounding box center [266, 101] width 23 height 5
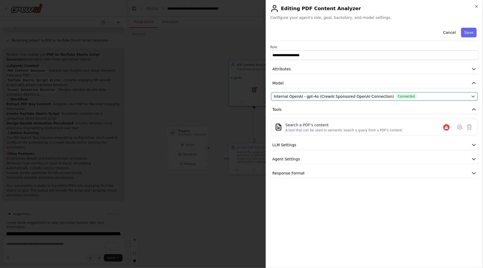
drag, startPoint x: 391, startPoint y: 95, endPoint x: 387, endPoint y: 98, distance: 4.8
click at [285, 96] on span "Connected" at bounding box center [406, 96] width 21 height 5
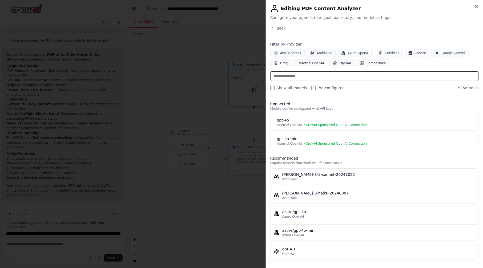
click at [285, 79] on input "text" at bounding box center [374, 76] width 208 height 10
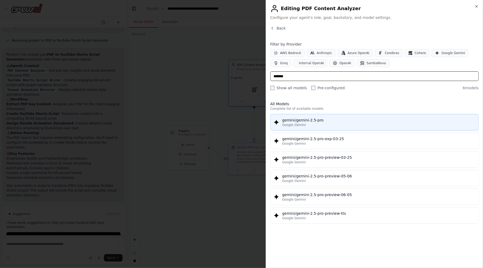
type input "*******"
click at [285, 121] on div "gemini/gemini-2.5-pro" at bounding box center [378, 120] width 193 height 5
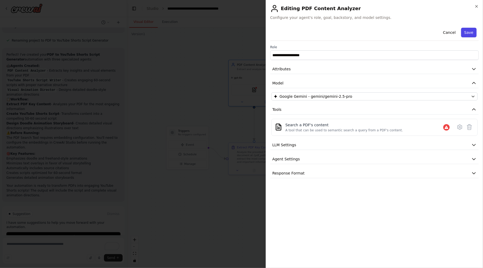
click at [285, 34] on button "Save" at bounding box center [468, 33] width 15 height 10
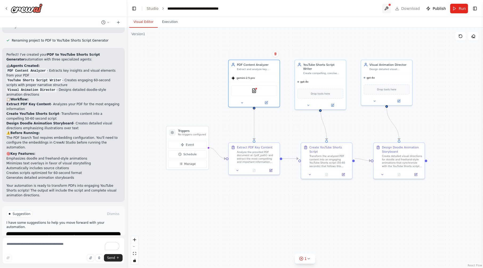
click at [285, 6] on button at bounding box center [386, 9] width 9 height 10
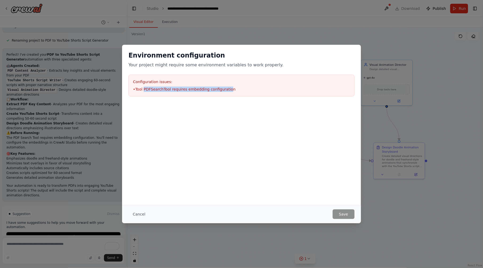
drag, startPoint x: 144, startPoint y: 89, endPoint x: 223, endPoint y: 87, distance: 78.9
click at [223, 87] on li "• Tool PDFSearchTool requires embedding configuration" at bounding box center [241, 89] width 217 height 5
drag, startPoint x: 223, startPoint y: 87, endPoint x: 254, endPoint y: 28, distance: 66.8
click at [254, 28] on div "Environment configuration Your project might require some environment variables…" at bounding box center [241, 134] width 483 height 268
click at [285, 43] on div "Environment configuration Your project might require some environment variables…" at bounding box center [241, 134] width 483 height 268
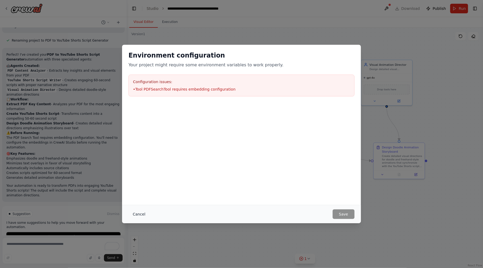
drag, startPoint x: 139, startPoint y: 215, endPoint x: 162, endPoint y: 201, distance: 27.1
click at [139, 214] on button "Cancel" at bounding box center [138, 215] width 21 height 10
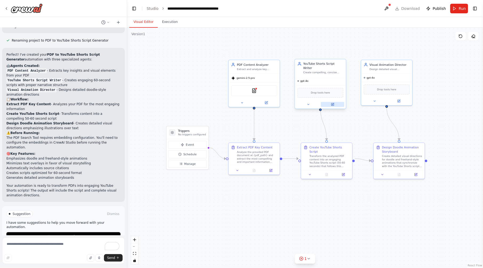
click at [285, 103] on icon at bounding box center [332, 104] width 2 height 2
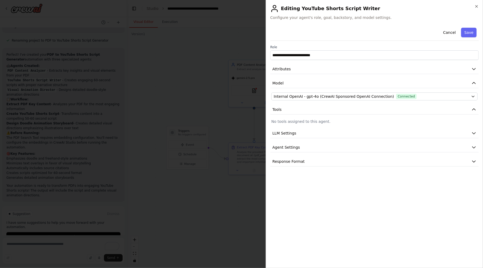
click at [285, 92] on div "**********" at bounding box center [374, 96] width 208 height 141
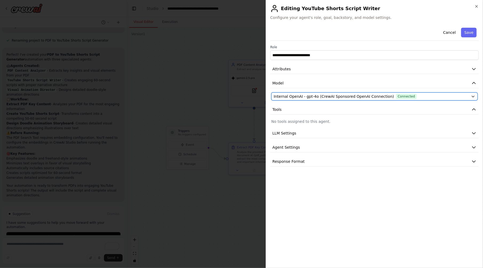
click at [285, 96] on span "Internal OpenAI - gpt-4o (CrewAI Sponsored OpenAI Connection)" at bounding box center [334, 96] width 120 height 5
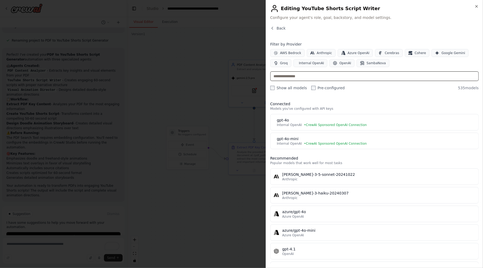
click at [285, 78] on input "text" at bounding box center [374, 76] width 208 height 10
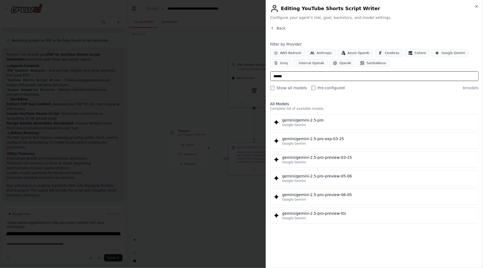
type input "*******"
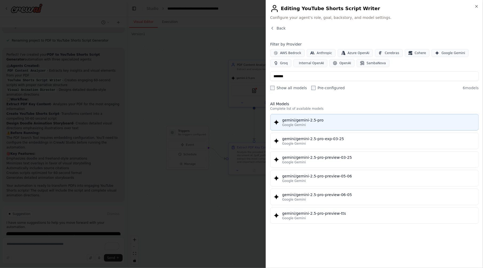
click at [285, 119] on div "gemini/gemini-2.5-pro" at bounding box center [378, 120] width 193 height 5
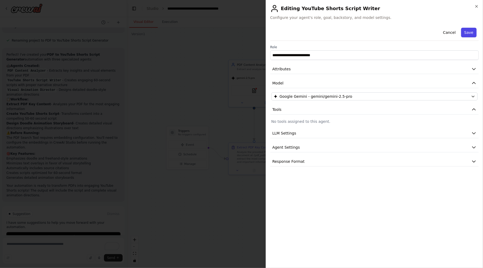
click at [285, 35] on button "Save" at bounding box center [468, 33] width 15 height 10
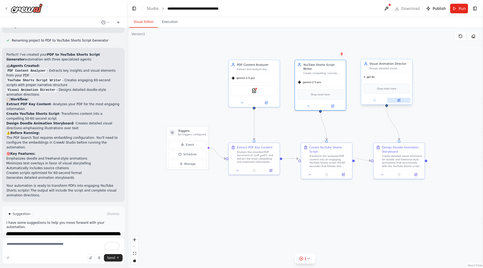
click at [285, 98] on button at bounding box center [398, 100] width 23 height 5
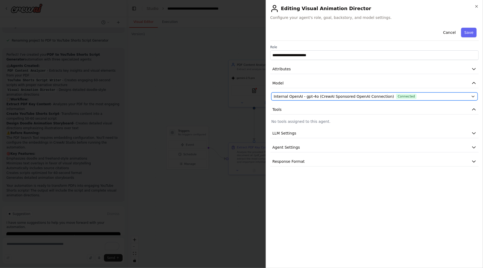
click at [285, 98] on span "Connected" at bounding box center [406, 96] width 21 height 5
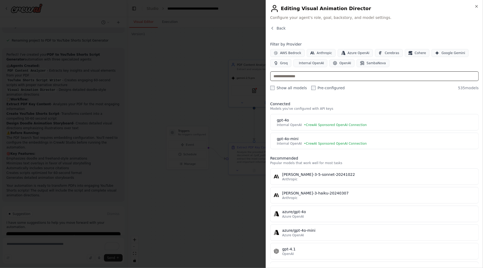
click at [285, 78] on input "text" at bounding box center [374, 76] width 208 height 10
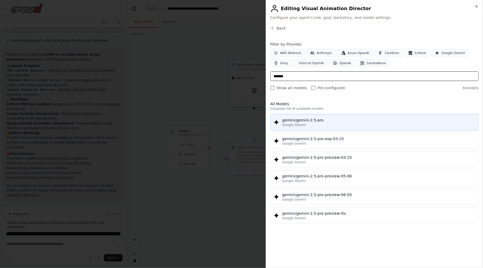
type input "*******"
click at [285, 121] on div "gemini/gemini-2.5-pro" at bounding box center [378, 120] width 193 height 5
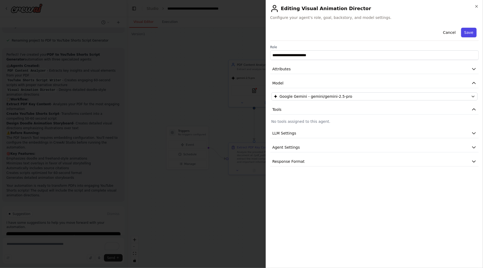
click at [285, 31] on button "Save" at bounding box center [468, 33] width 15 height 10
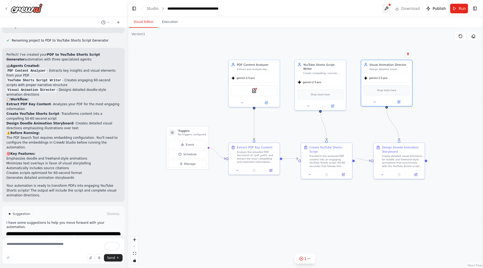
click at [285, 9] on button at bounding box center [386, 9] width 9 height 10
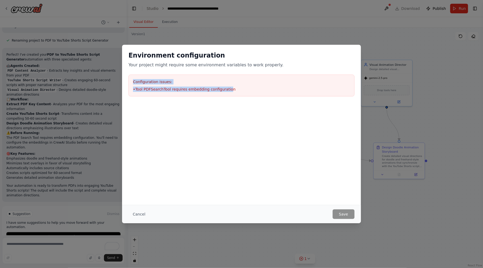
drag, startPoint x: 223, startPoint y: 88, endPoint x: 121, endPoint y: 78, distance: 102.0
click at [121, 78] on div "Environment configuration Your project might require some environment variables…" at bounding box center [241, 134] width 483 height 268
click at [263, 94] on div "Configuration issues: • Tool PDFSearchTool requires embedding configuration" at bounding box center [241, 86] width 226 height 22
drag, startPoint x: 228, startPoint y: 89, endPoint x: 121, endPoint y: 80, distance: 107.5
click at [121, 80] on div "Environment configuration Your project might require some environment variables…" at bounding box center [241, 134] width 483 height 268
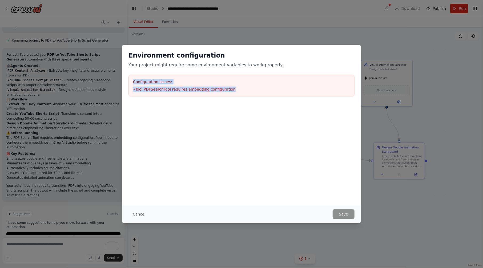
copy div "Configuration issues: • Tool PDFSearchTool requires embedding configuration"
click at [285, 69] on div "Environment configuration Your project might require some environment variables…" at bounding box center [241, 134] width 483 height 268
click at [285, 10] on div "Environment configuration Your project might require some environment variables…" at bounding box center [241, 134] width 483 height 268
click at [144, 213] on button "Cancel" at bounding box center [138, 215] width 21 height 10
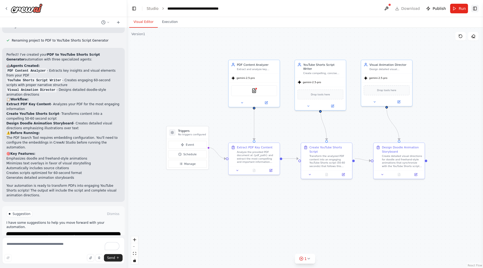
click at [285, 7] on button "Toggle Right Sidebar" at bounding box center [474, 8] width 7 height 7
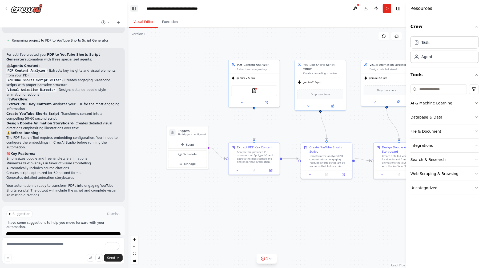
click at [135, 9] on button "Toggle Left Sidebar" at bounding box center [133, 8] width 7 height 7
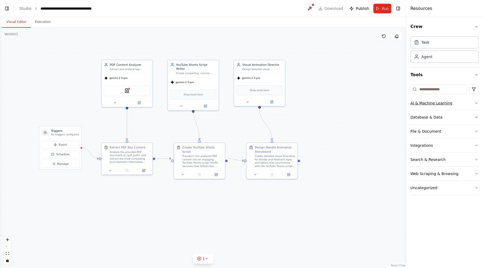
click at [285, 102] on button "AI & Machine Learning" at bounding box center [445, 103] width 68 height 14
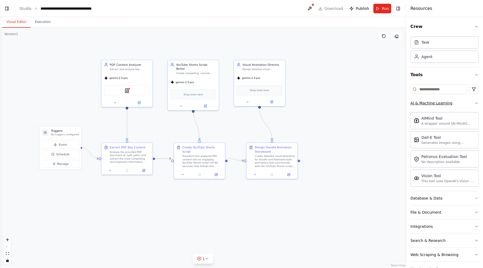
click at [285, 103] on icon "button" at bounding box center [477, 103] width 2 height 1
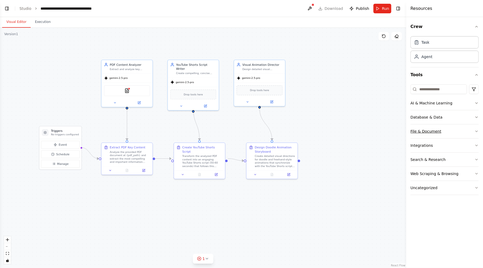
click at [285, 131] on button "File & Document" at bounding box center [445, 131] width 68 height 14
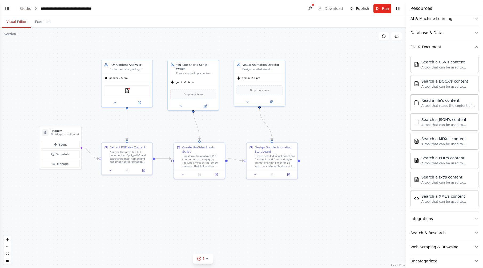
scroll to position [91, 0]
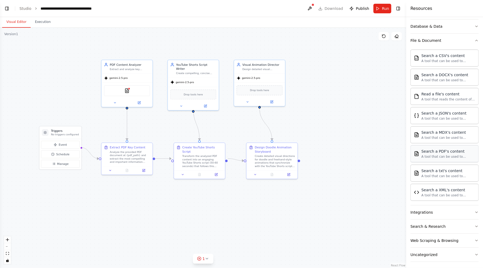
click at [285, 157] on div "A tool that can be used to semantic search a query from a PDF's content." at bounding box center [448, 157] width 54 height 4
click at [285, 9] on button at bounding box center [309, 9] width 9 height 10
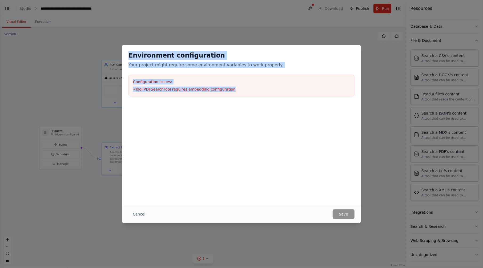
drag, startPoint x: 232, startPoint y: 91, endPoint x: 121, endPoint y: 54, distance: 117.3
click at [121, 54] on div "Environment configuration Your project might require some environment variables…" at bounding box center [241, 134] width 483 height 268
copy div "Environment configuration Your project might require some environment variables…"
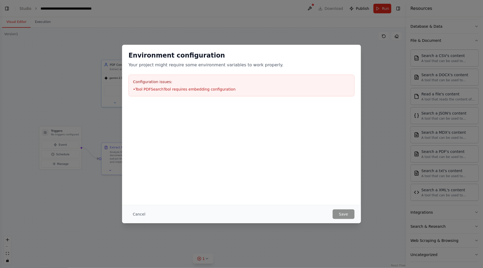
drag, startPoint x: 34, startPoint y: 126, endPoint x: 29, endPoint y: 110, distance: 17.4
click at [34, 125] on div "Environment configuration Your project might require some environment variables…" at bounding box center [241, 134] width 483 height 268
click at [7, 11] on div "Environment configuration Your project might require some environment variables…" at bounding box center [241, 134] width 483 height 268
click at [6, 6] on div "Environment configuration Your project might require some environment variables…" at bounding box center [241, 134] width 483 height 268
click at [136, 214] on button "Cancel" at bounding box center [138, 215] width 21 height 10
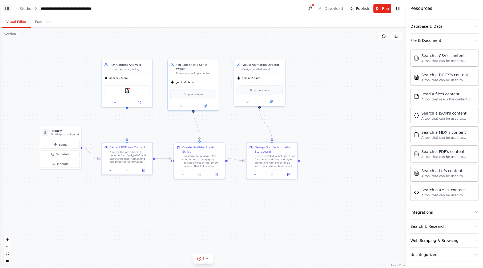
click at [5, 10] on button "Toggle Left Sidebar" at bounding box center [6, 8] width 7 height 7
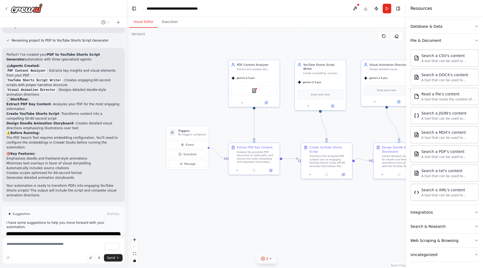
click at [266, 256] on button "1" at bounding box center [266, 259] width 21 height 10
click at [285, 246] on button at bounding box center [308, 245] width 9 height 6
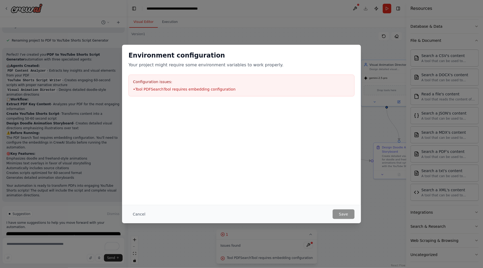
click at [51, 246] on div "Environment configuration Your project might require some environment variables…" at bounding box center [241, 134] width 483 height 268
click at [134, 217] on button "Cancel" at bounding box center [138, 215] width 21 height 10
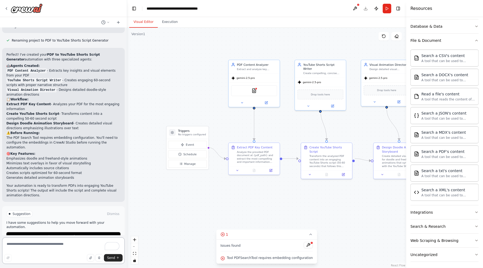
click at [40, 253] on textarea "To enrich screen reader interactions, please activate Accessibility in Grammarl…" at bounding box center [63, 251] width 123 height 27
paste textarea "**********"
type textarea "**********"
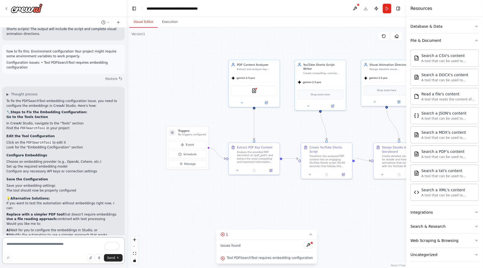
scroll to position [478, 0]
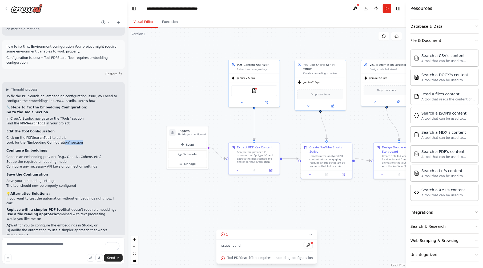
drag, startPoint x: 58, startPoint y: 127, endPoint x: 74, endPoint y: 128, distance: 15.3
click at [74, 140] on li "Look for the "Embedding Configuration" section" at bounding box center [63, 142] width 114 height 5
click at [285, 157] on div "A tool that can be used to semantic search a query from a PDF's content." at bounding box center [448, 157] width 54 height 4
click at [285, 155] on div "A tool that can be used to semantic search a query from a PDF's content." at bounding box center [448, 157] width 54 height 4
click at [285, 151] on div "Search a PDF's content" at bounding box center [448, 151] width 54 height 5
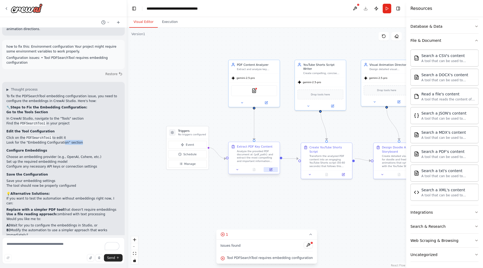
click at [268, 167] on button at bounding box center [271, 169] width 14 height 5
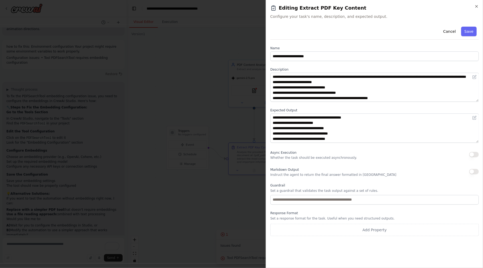
click at [285, 158] on p "Whether the task should be executed asynchronously." at bounding box center [313, 158] width 87 height 4
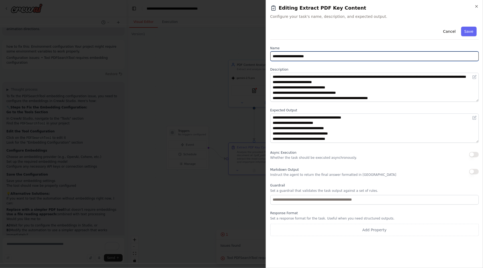
click at [285, 56] on input "**********" at bounding box center [374, 56] width 208 height 10
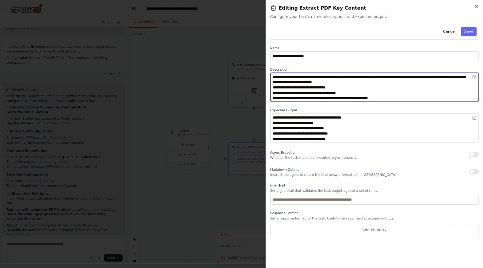
click at [285, 81] on textarea "**********" at bounding box center [374, 87] width 209 height 29
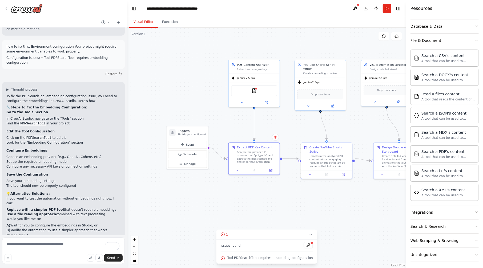
drag, startPoint x: 435, startPoint y: 156, endPoint x: 278, endPoint y: 192, distance: 160.8
click at [282, 195] on div ".deletable-edge-delete-btn { width: 20px; height: 20px; border: 0px solid #ffff…" at bounding box center [266, 148] width 279 height 240
click at [238, 171] on icon at bounding box center [236, 170] width 3 height 3
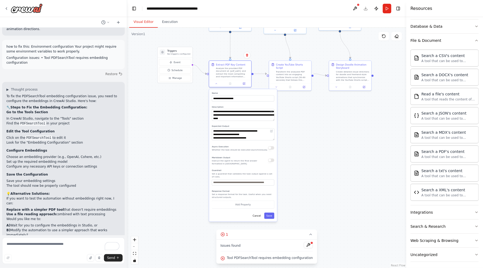
drag, startPoint x: 338, startPoint y: 225, endPoint x: 316, endPoint y: 135, distance: 93.2
click at [285, 135] on div ".deletable-edge-delete-btn { width: 20px; height: 20px; border: 0px solid #ffff…" at bounding box center [266, 148] width 279 height 240
click at [229, 180] on input "text" at bounding box center [243, 182] width 62 height 6
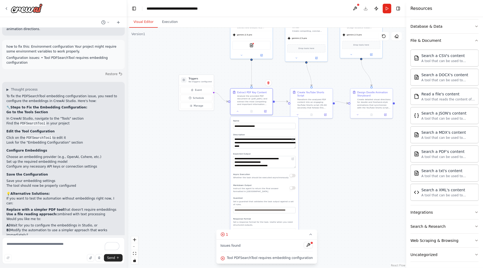
drag, startPoint x: 309, startPoint y: 117, endPoint x: 330, endPoint y: 145, distance: 35.0
click at [285, 145] on div ".deletable-edge-delete-btn { width: 20px; height: 20px; border: 0px solid #ffff…" at bounding box center [266, 148] width 279 height 240
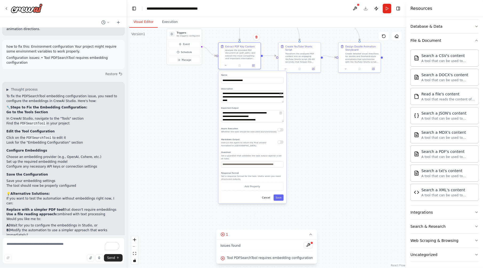
drag, startPoint x: 322, startPoint y: 182, endPoint x: 314, endPoint y: 148, distance: 35.3
click at [285, 148] on div ".deletable-edge-delete-btn { width: 20px; height: 20px; border: 0px solid #ffff…" at bounding box center [266, 148] width 279 height 240
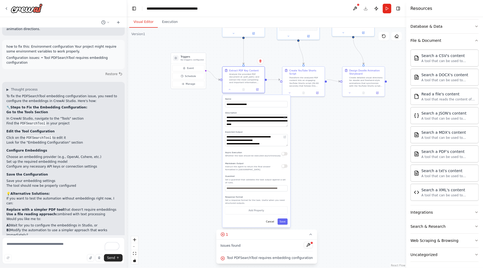
drag, startPoint x: 319, startPoint y: 111, endPoint x: 327, endPoint y: 180, distance: 69.3
click at [285, 180] on div ".deletable-edge-delete-btn { width: 20px; height: 20px; border: 0px solid #ffff…" at bounding box center [266, 148] width 279 height 240
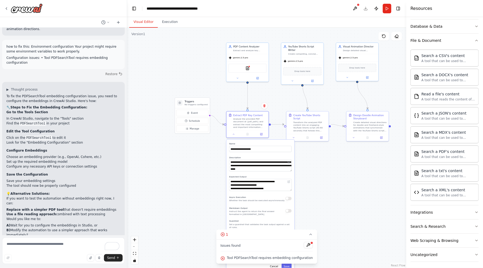
click at [285, 8] on header "**********" at bounding box center [266, 8] width 279 height 17
click at [285, 236] on icon at bounding box center [311, 234] width 4 height 4
